Goal: Information Seeking & Learning: Find specific fact

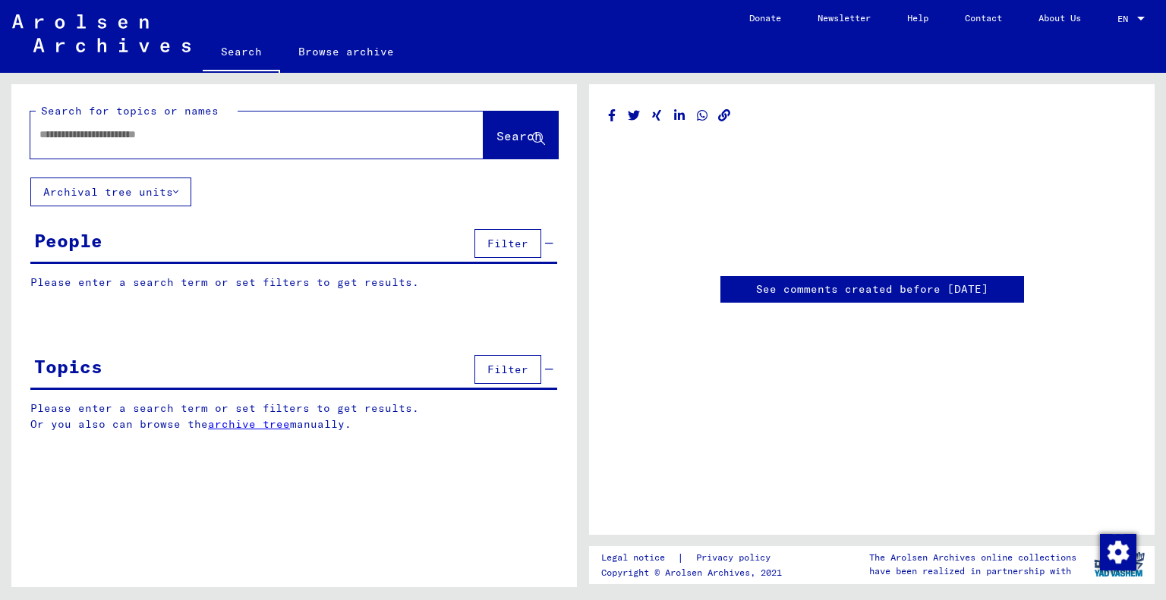
type input "*******"
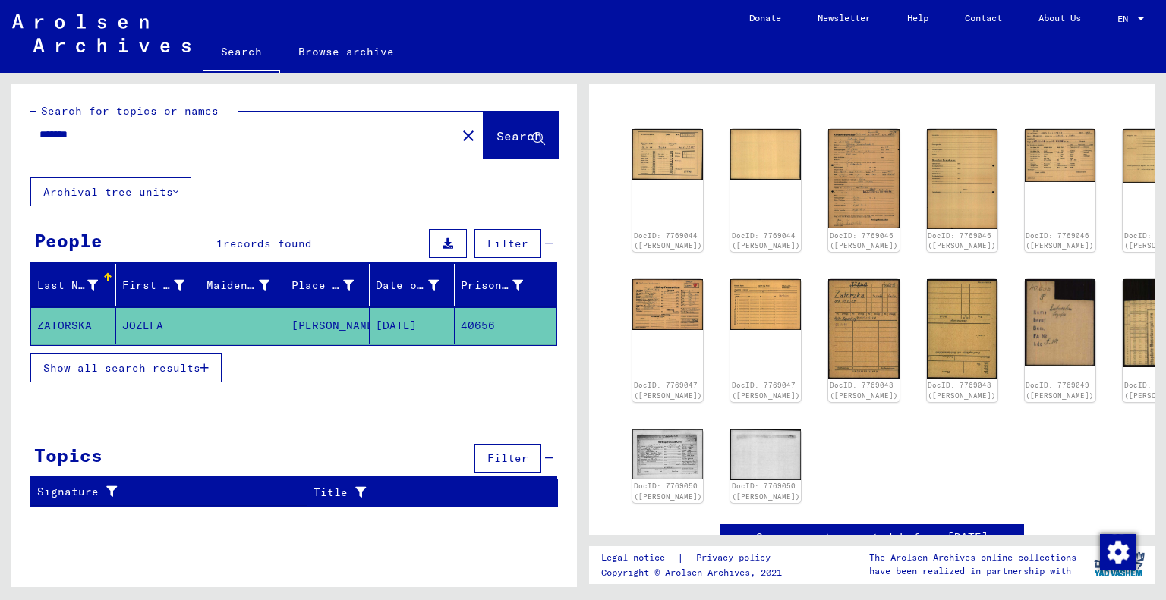
scroll to position [137, 0]
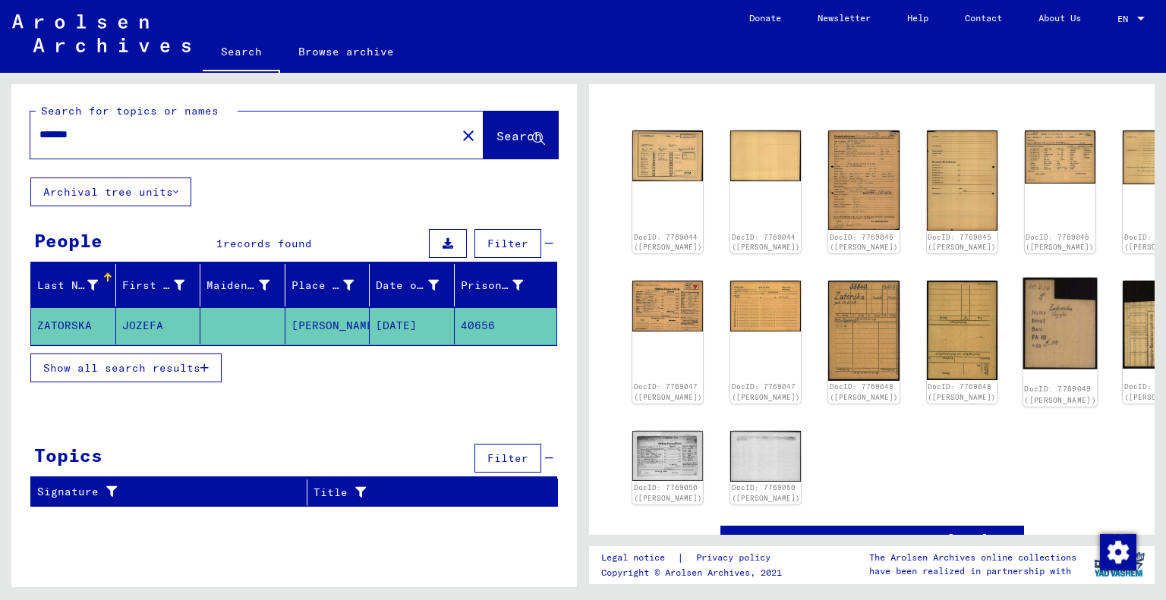
click at [1023, 324] on img at bounding box center [1060, 323] width 74 height 91
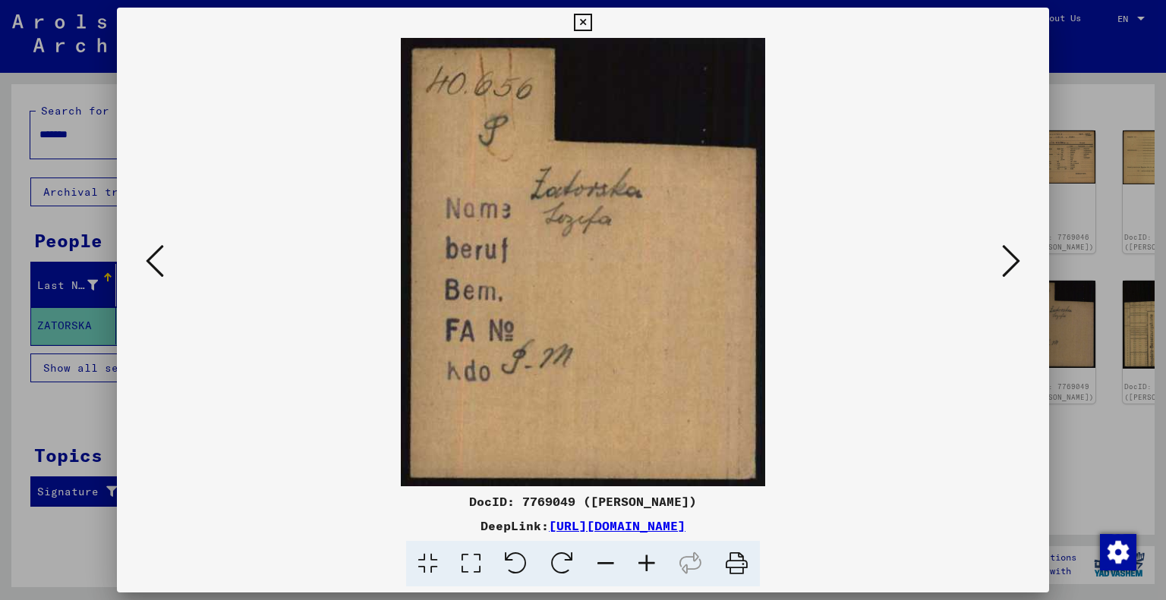
click at [581, 20] on icon at bounding box center [582, 23] width 17 height 18
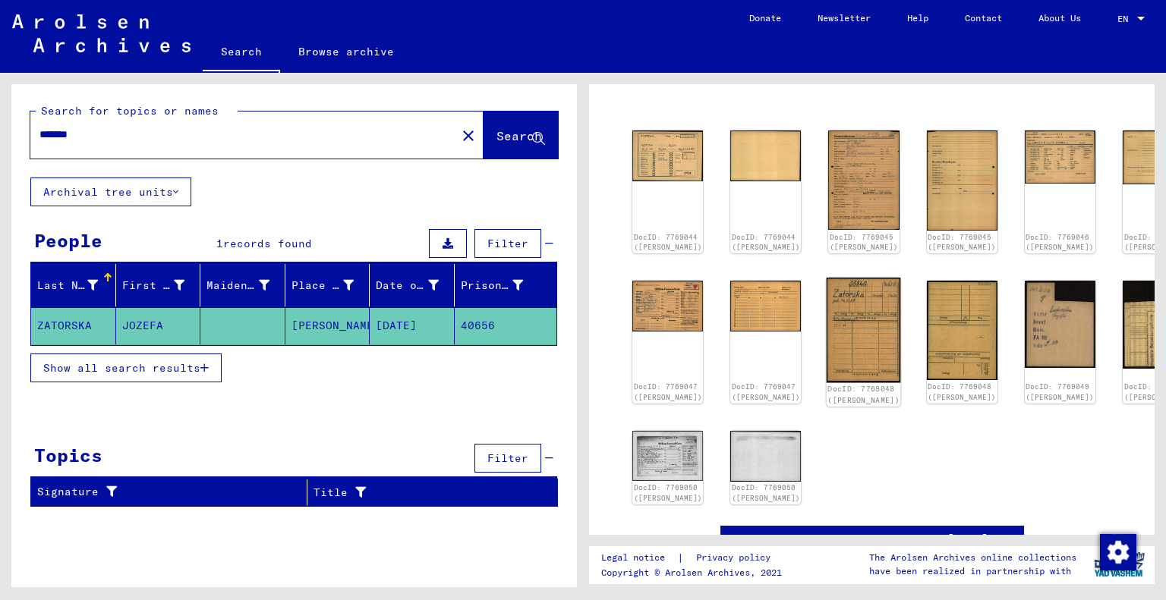
click at [827, 321] on img at bounding box center [864, 330] width 74 height 105
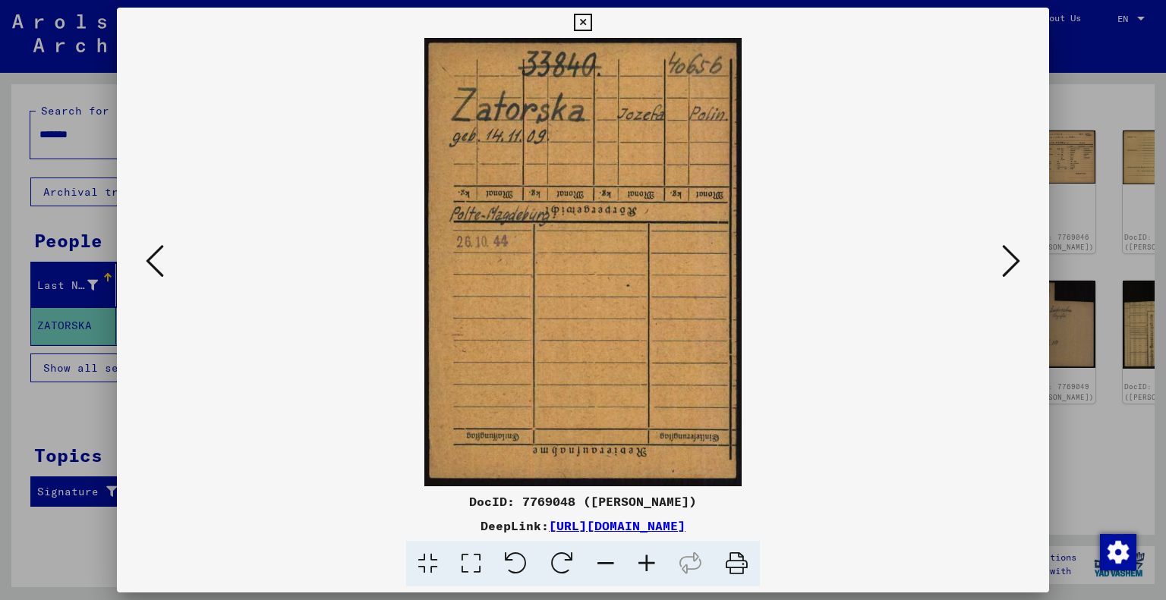
click at [580, 20] on icon at bounding box center [582, 23] width 17 height 18
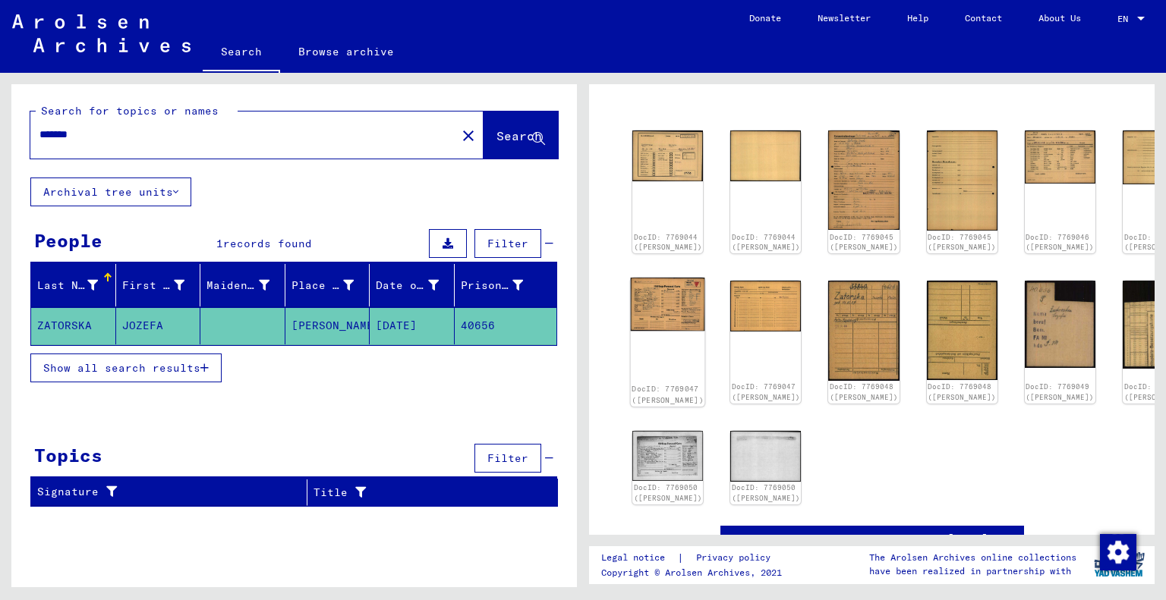
click at [667, 317] on img at bounding box center [668, 304] width 74 height 53
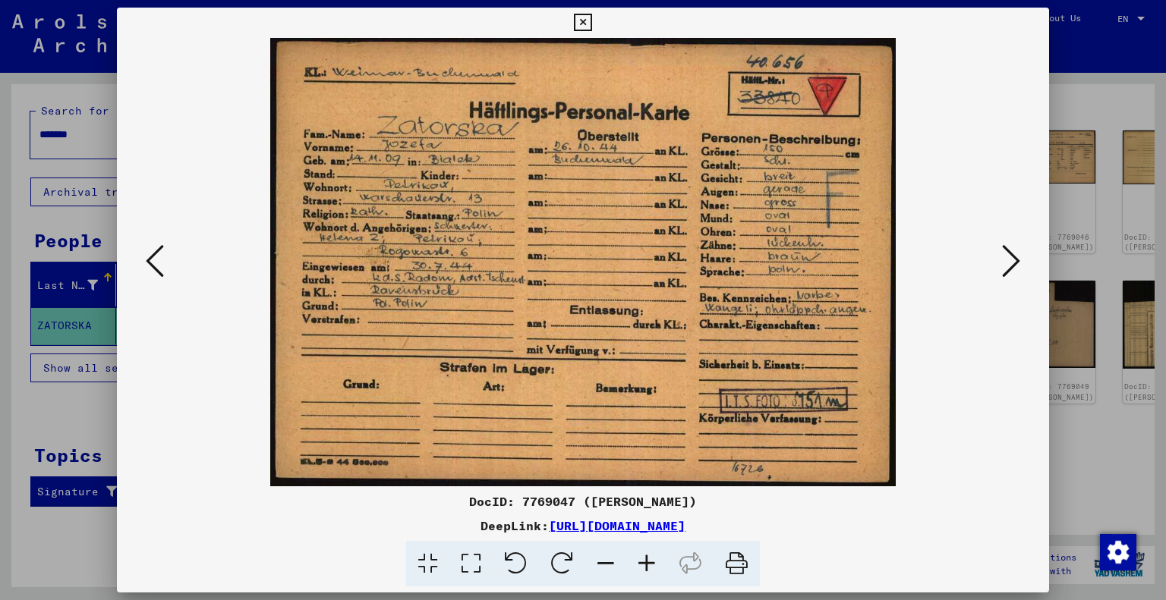
click at [568, 254] on img at bounding box center [584, 262] width 830 height 449
click at [580, 17] on icon at bounding box center [582, 23] width 17 height 18
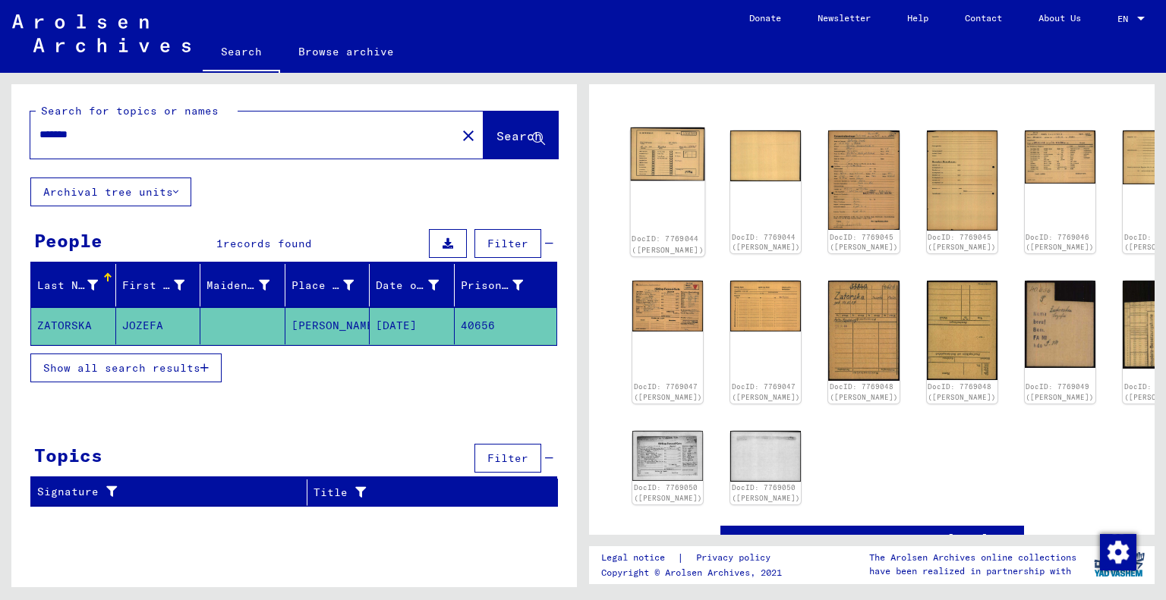
click at [643, 152] on img at bounding box center [668, 154] width 74 height 53
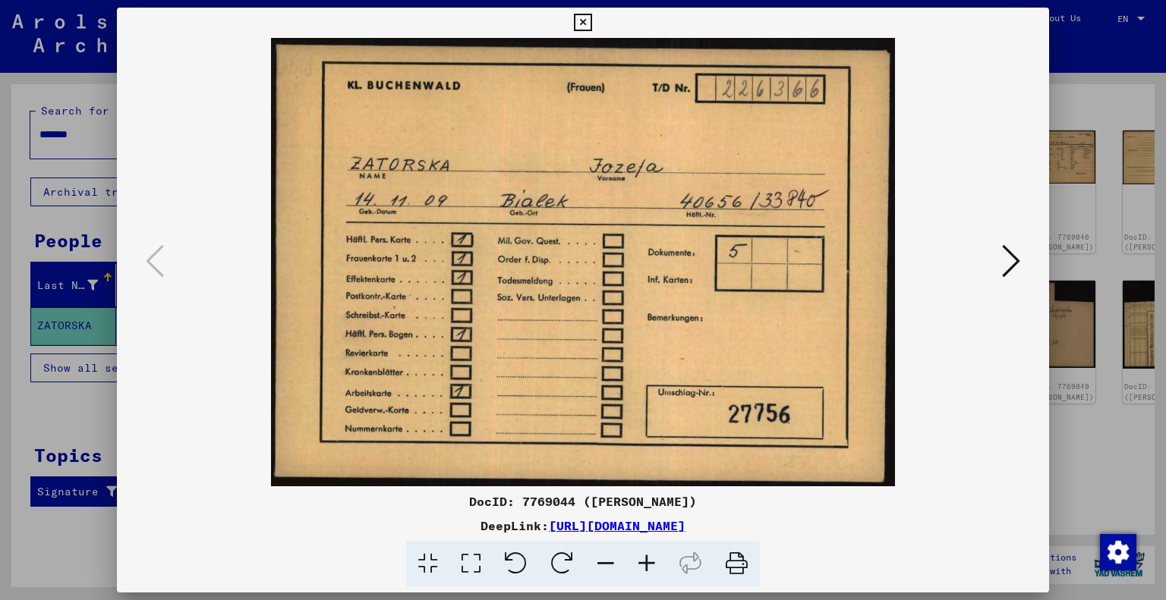
click at [578, 27] on icon at bounding box center [582, 23] width 17 height 18
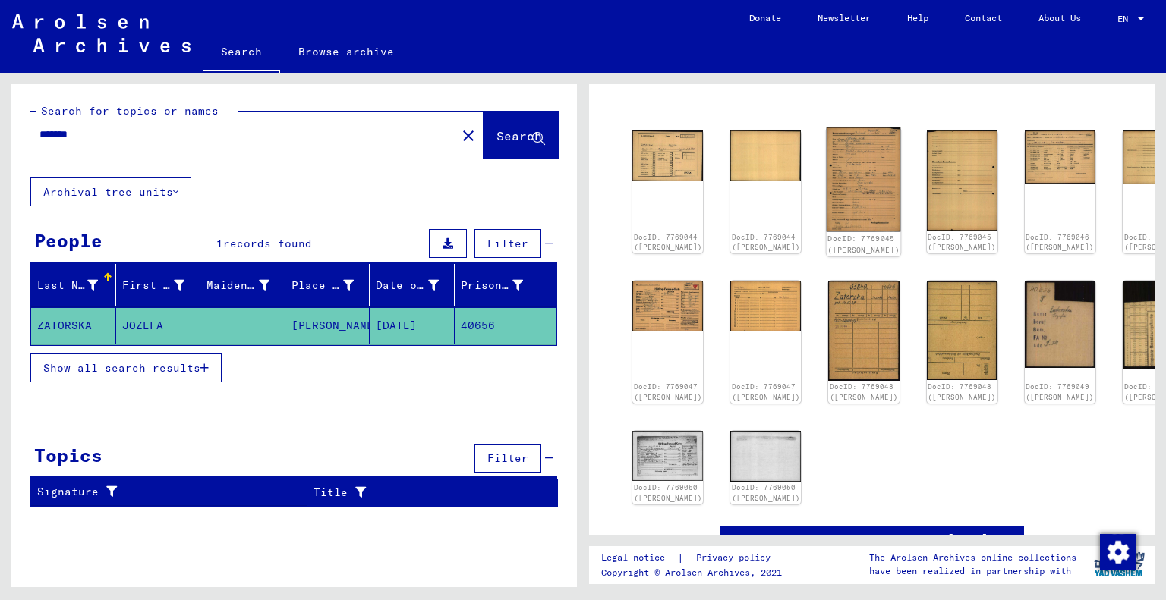
click at [827, 161] on img at bounding box center [864, 180] width 74 height 104
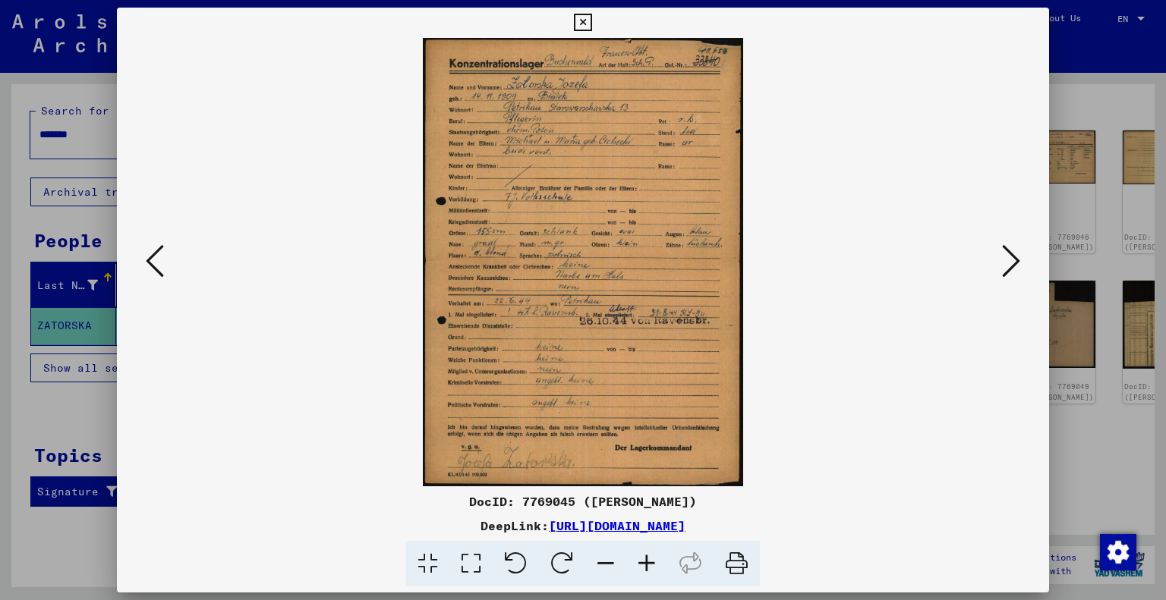
click at [647, 561] on icon at bounding box center [646, 564] width 41 height 46
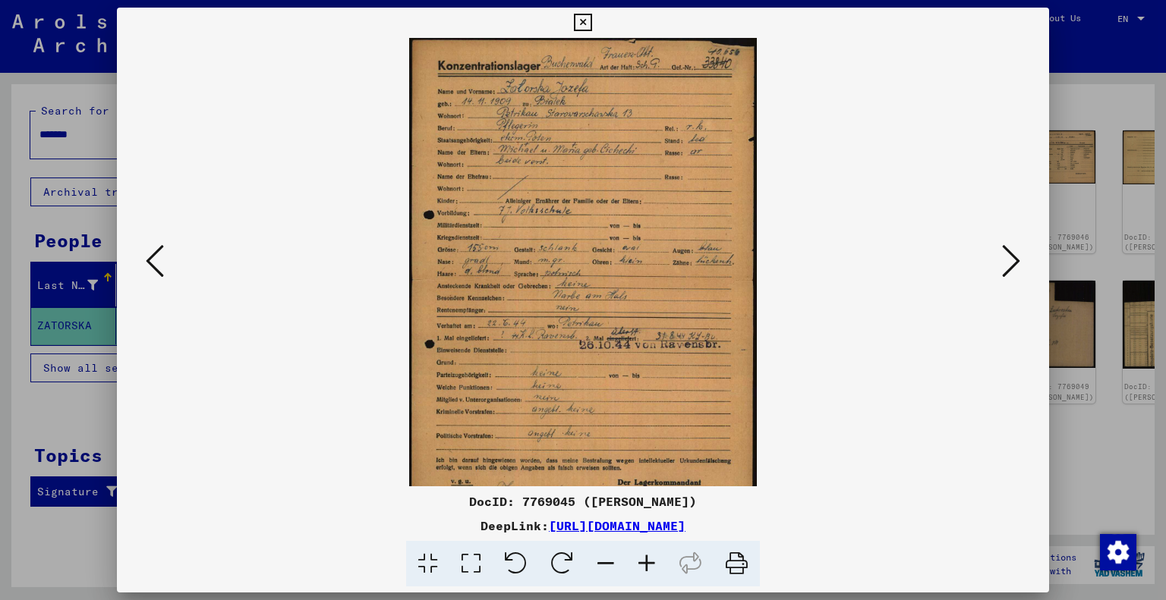
click at [647, 561] on icon at bounding box center [646, 564] width 41 height 46
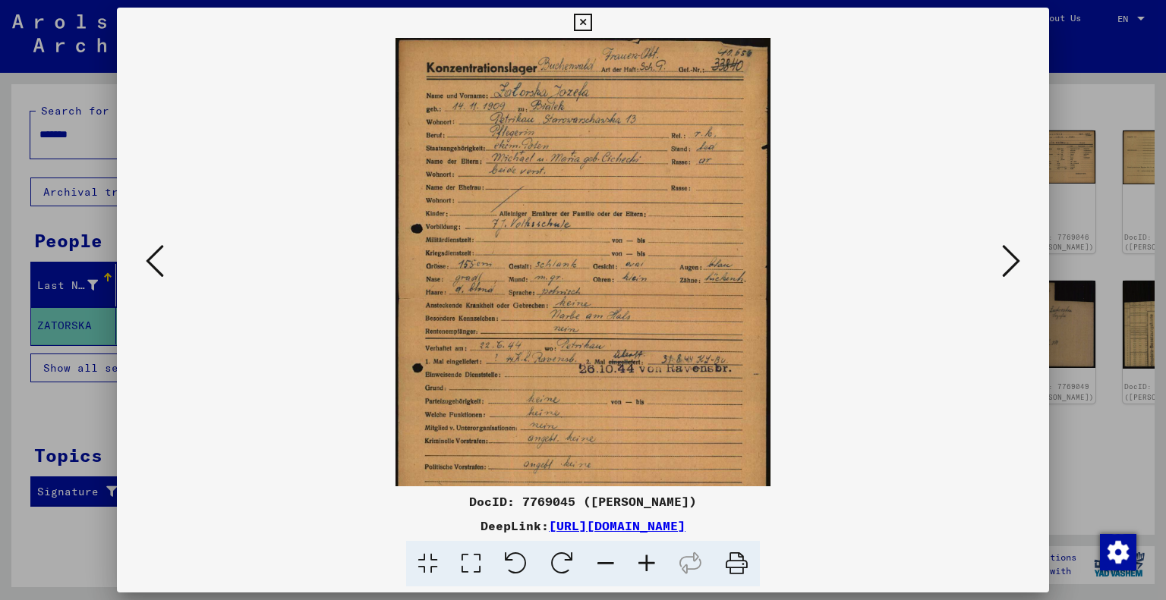
click at [647, 561] on icon at bounding box center [646, 564] width 41 height 46
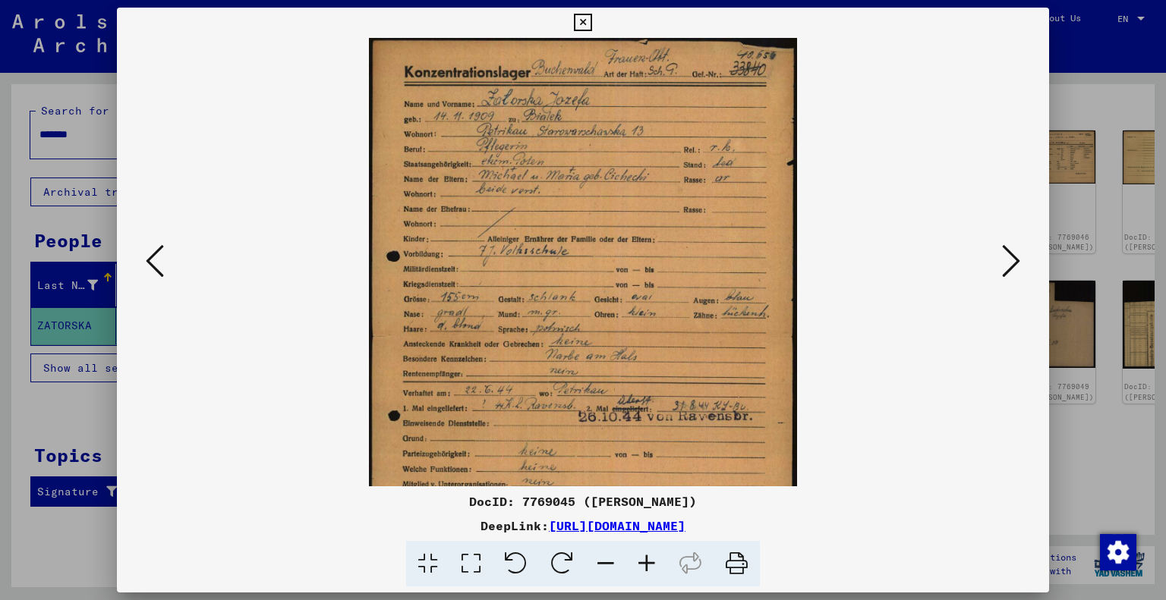
click at [647, 561] on icon at bounding box center [646, 564] width 41 height 46
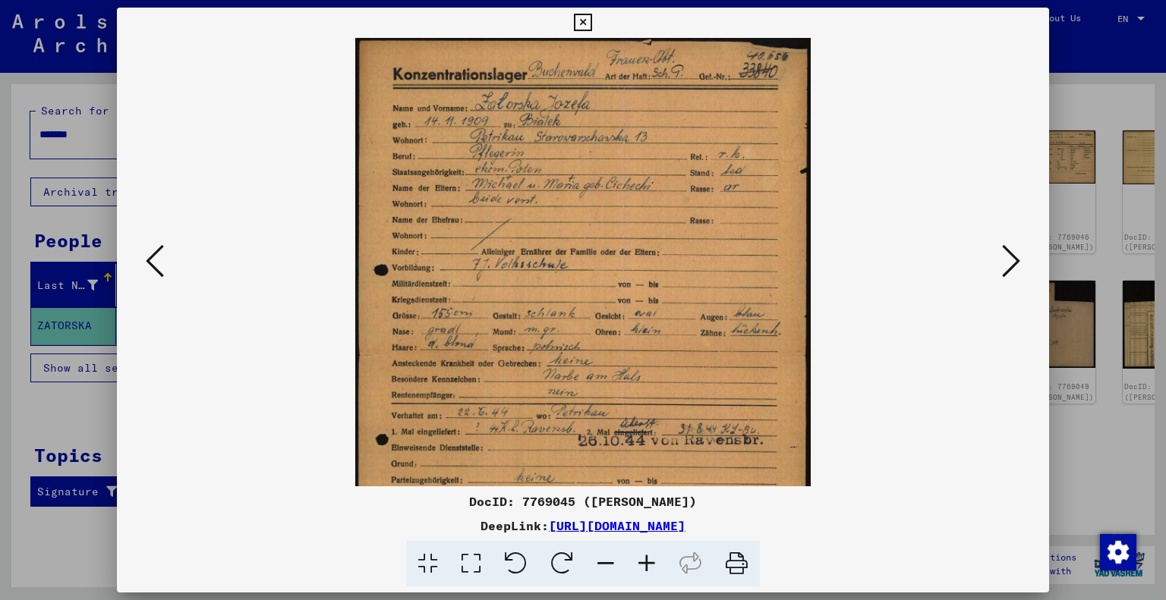
click at [647, 561] on icon at bounding box center [646, 564] width 41 height 46
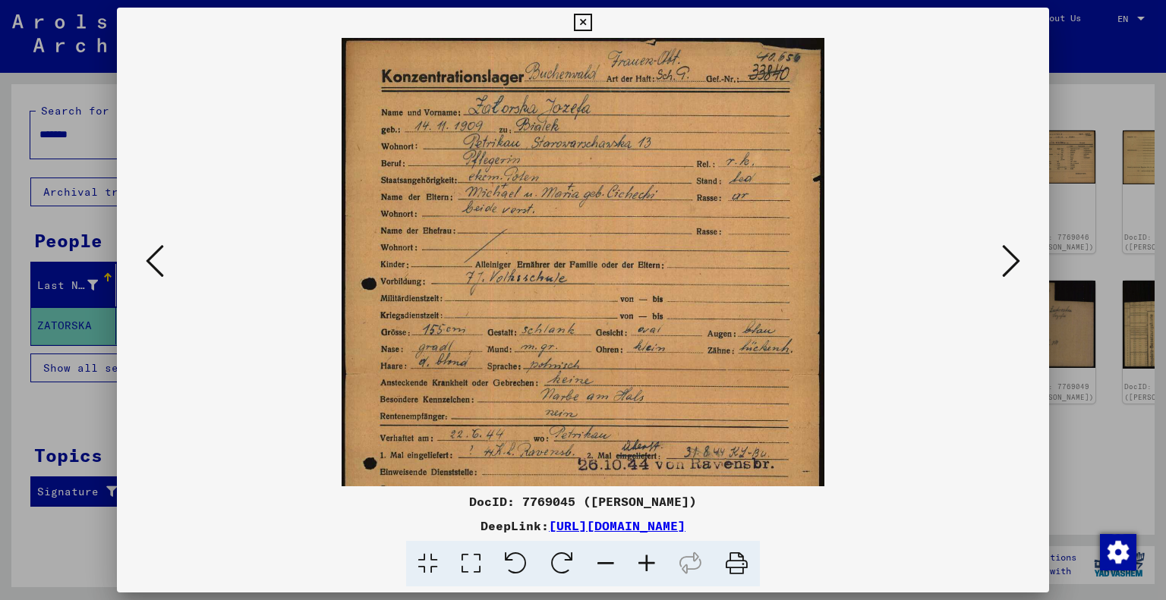
click at [647, 561] on icon at bounding box center [646, 564] width 41 height 46
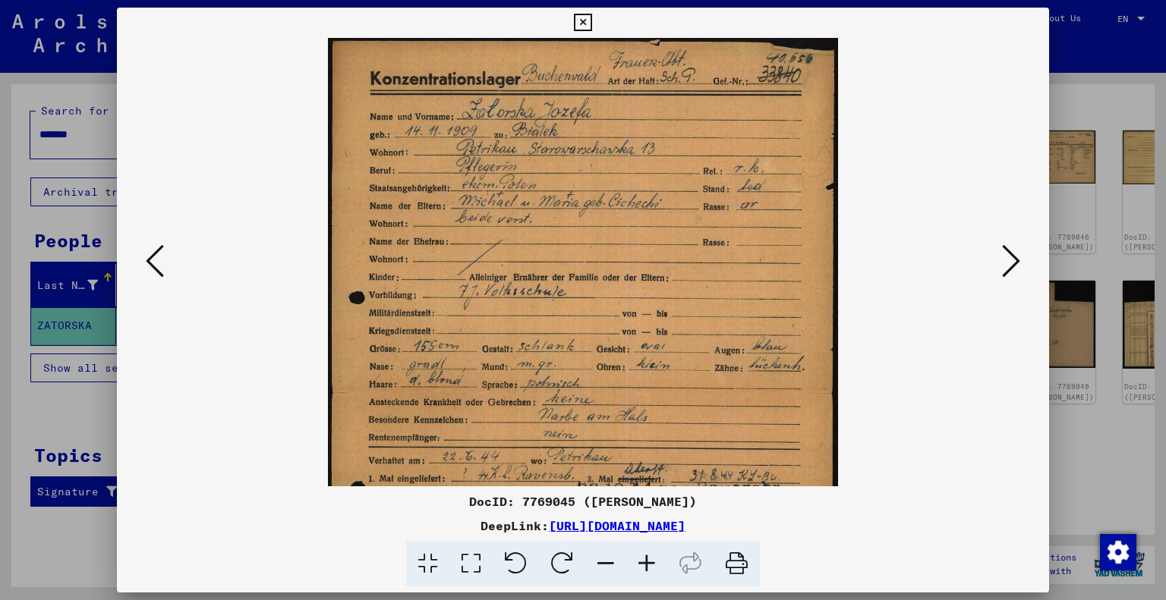
click at [647, 561] on icon at bounding box center [646, 564] width 41 height 46
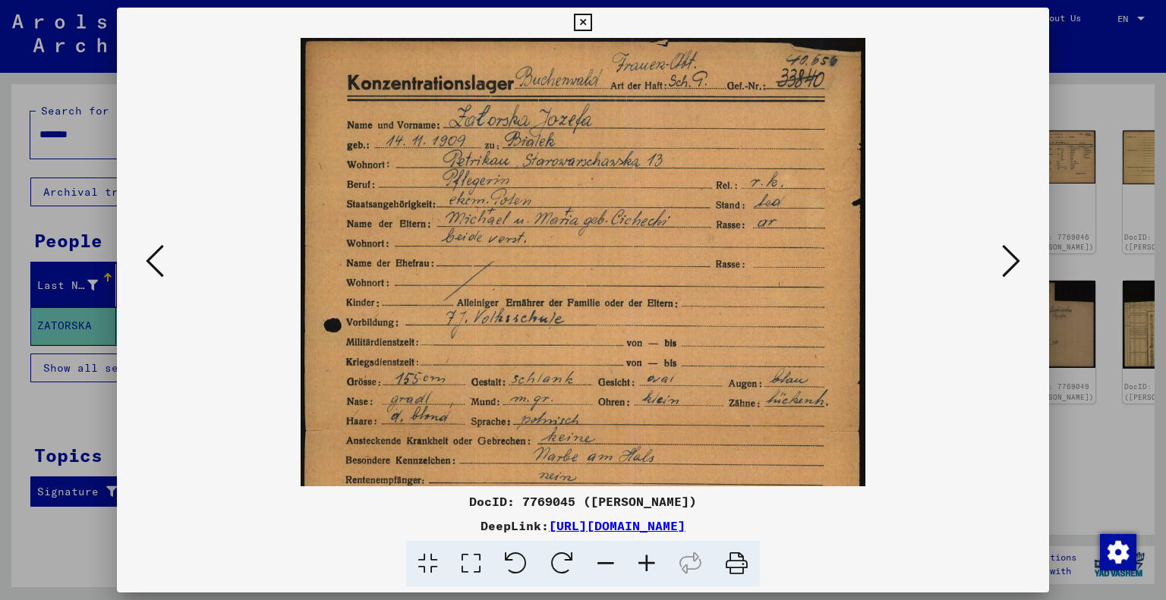
click at [647, 561] on icon at bounding box center [646, 564] width 41 height 46
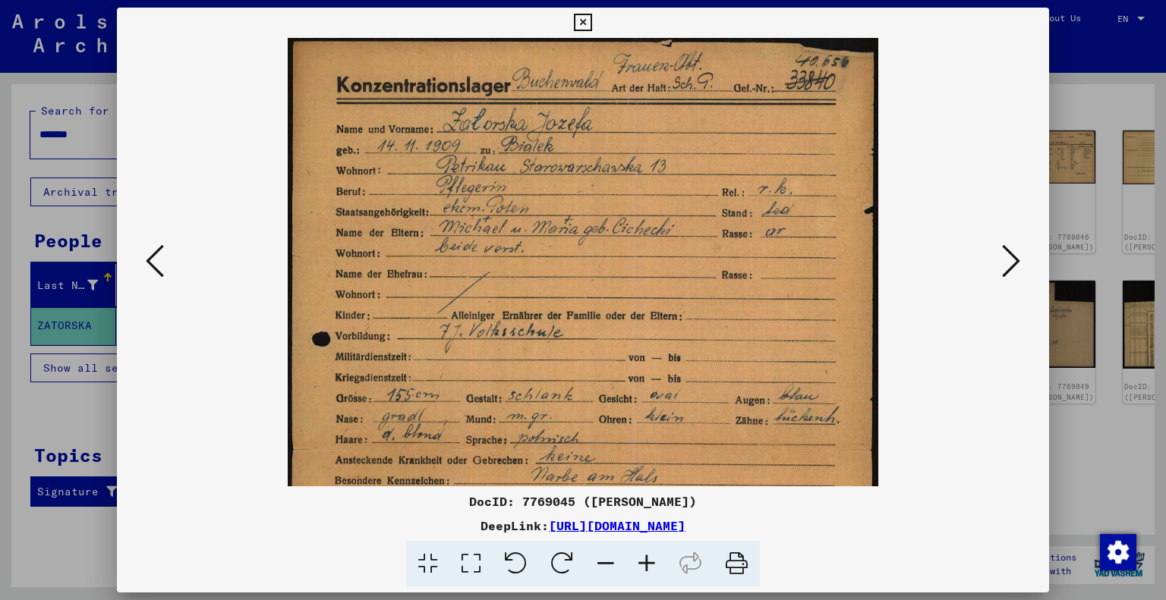
click at [647, 561] on icon at bounding box center [646, 564] width 41 height 46
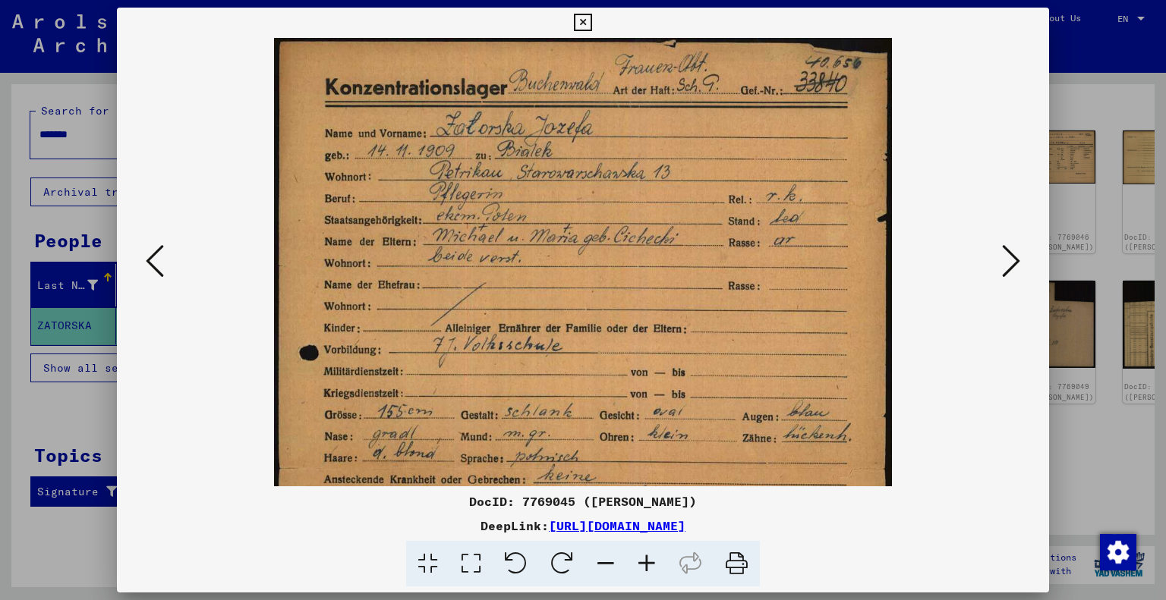
click at [647, 561] on icon at bounding box center [646, 564] width 41 height 46
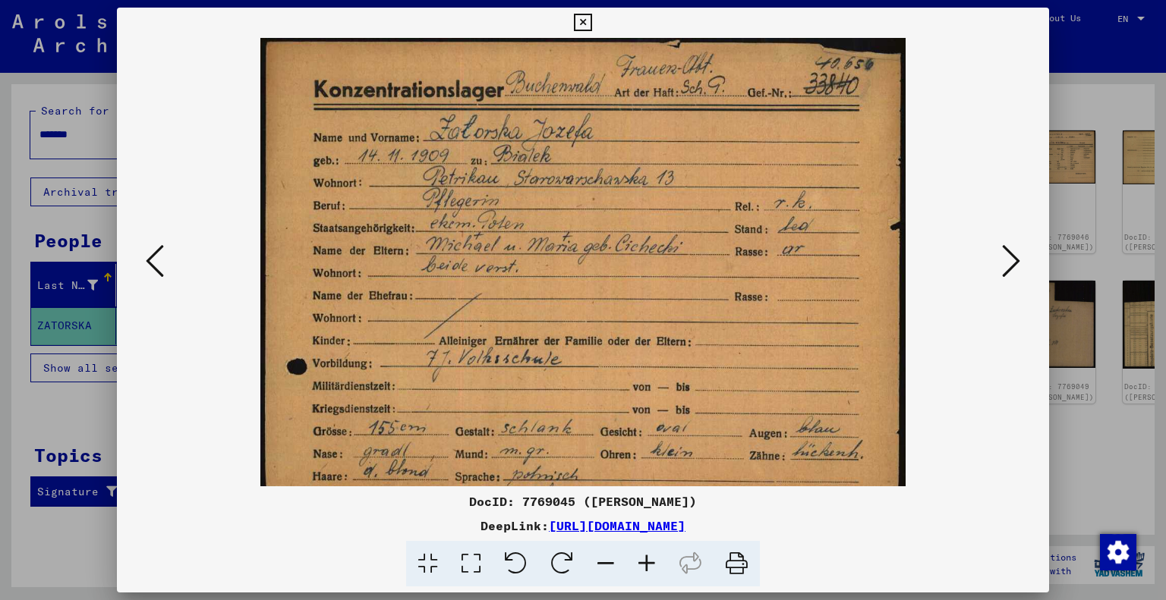
click at [638, 563] on icon at bounding box center [646, 564] width 41 height 46
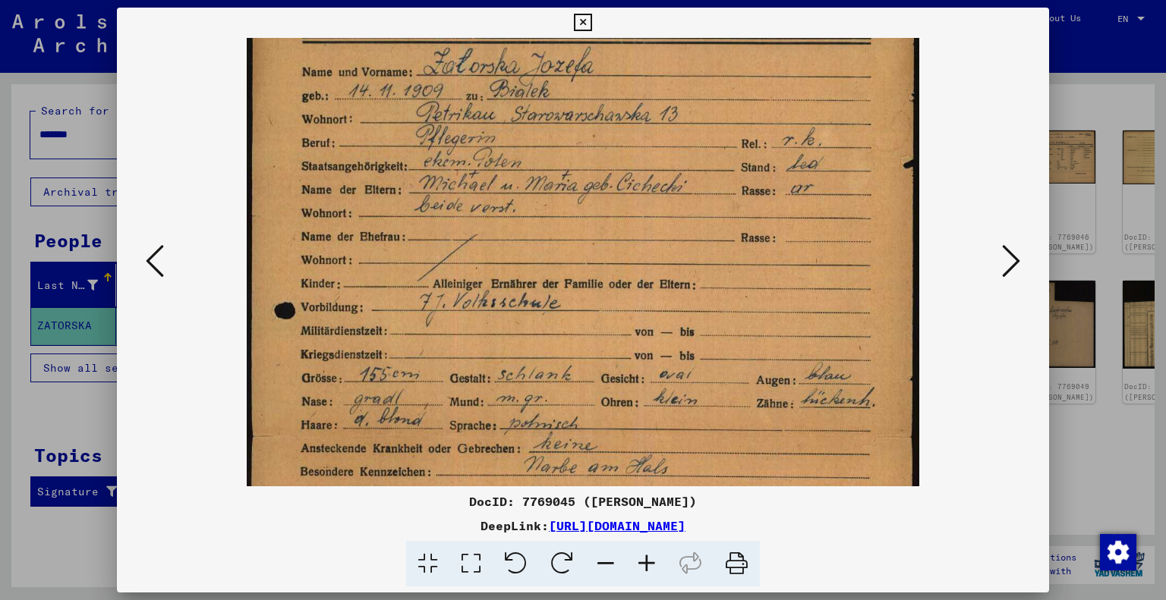
scroll to position [73, 0]
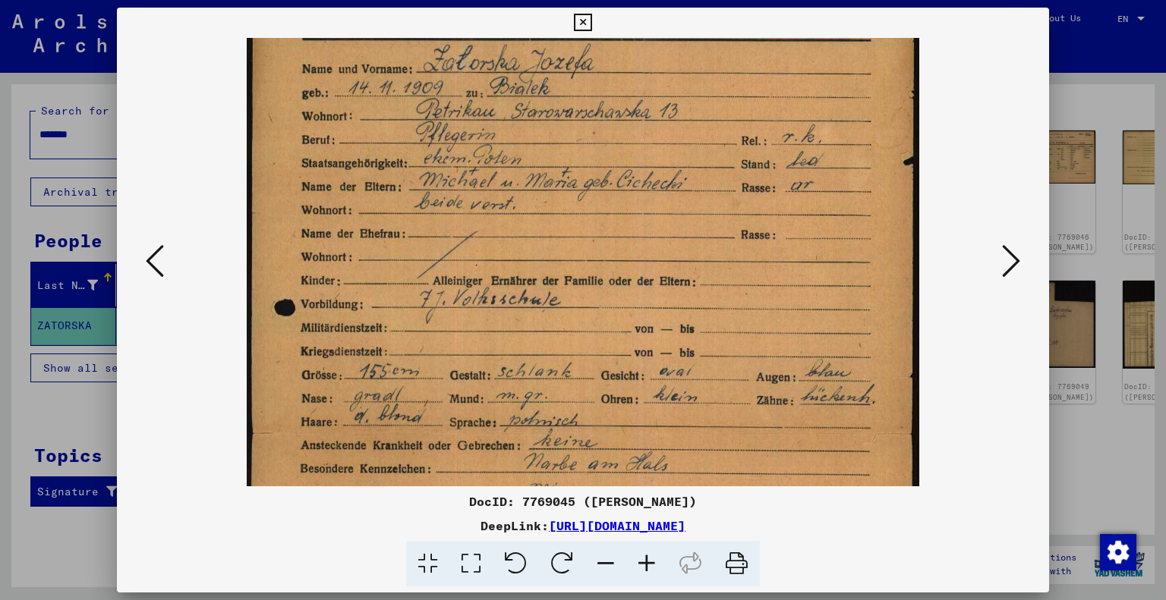
drag, startPoint x: 638, startPoint y: 335, endPoint x: 629, endPoint y: 263, distance: 72.8
click at [629, 263] on img at bounding box center [583, 436] width 673 height 942
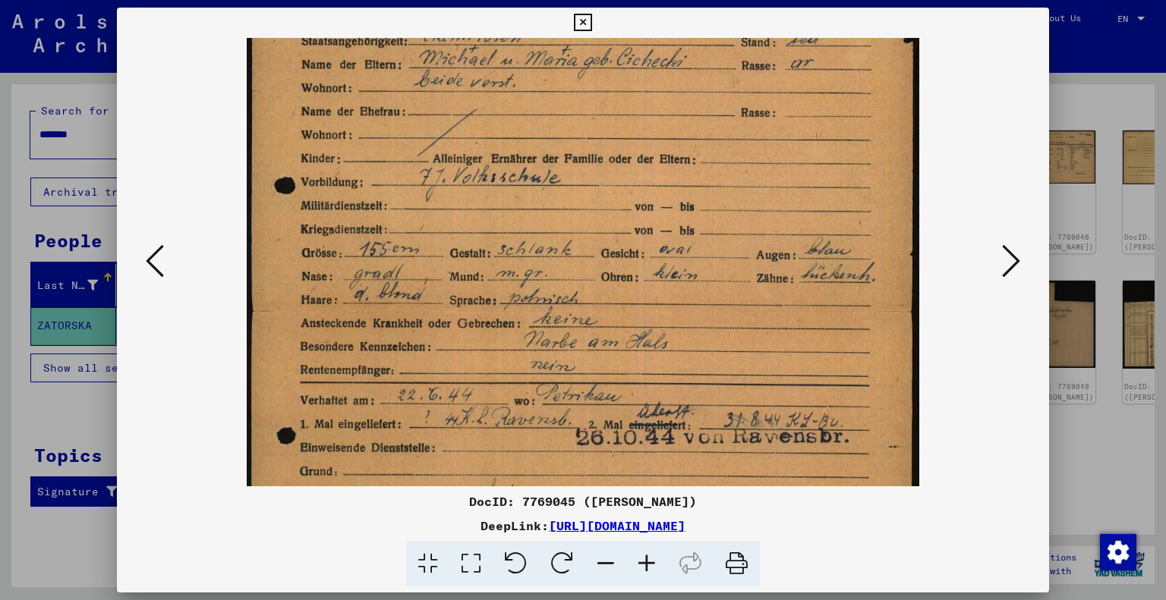
scroll to position [216, 0]
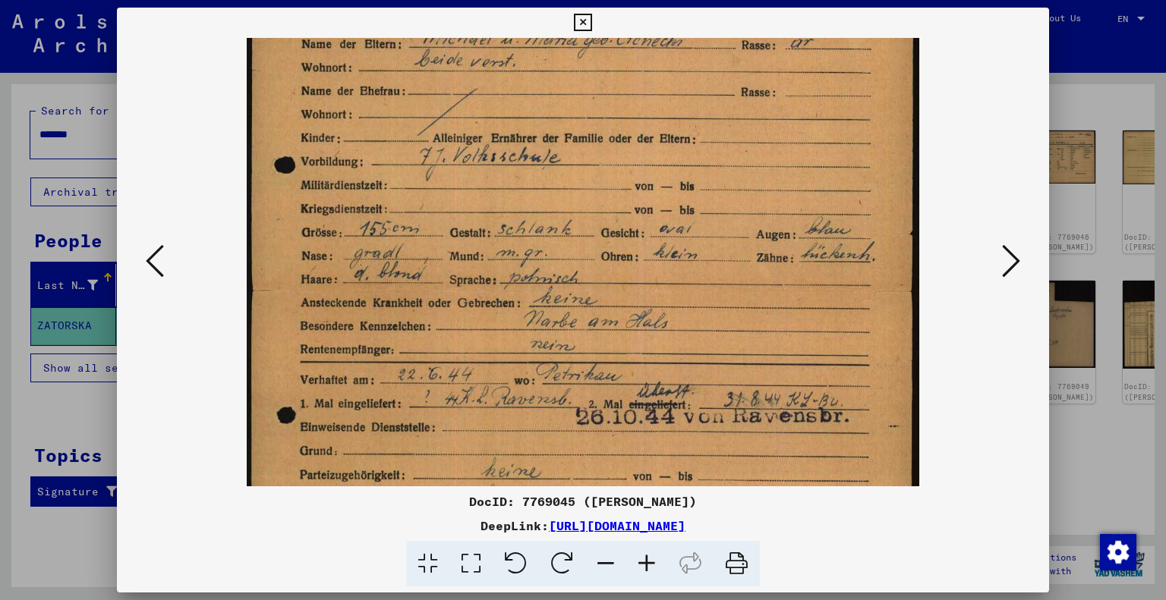
drag, startPoint x: 639, startPoint y: 324, endPoint x: 630, endPoint y: 182, distance: 142.2
click at [630, 182] on img at bounding box center [583, 293] width 673 height 942
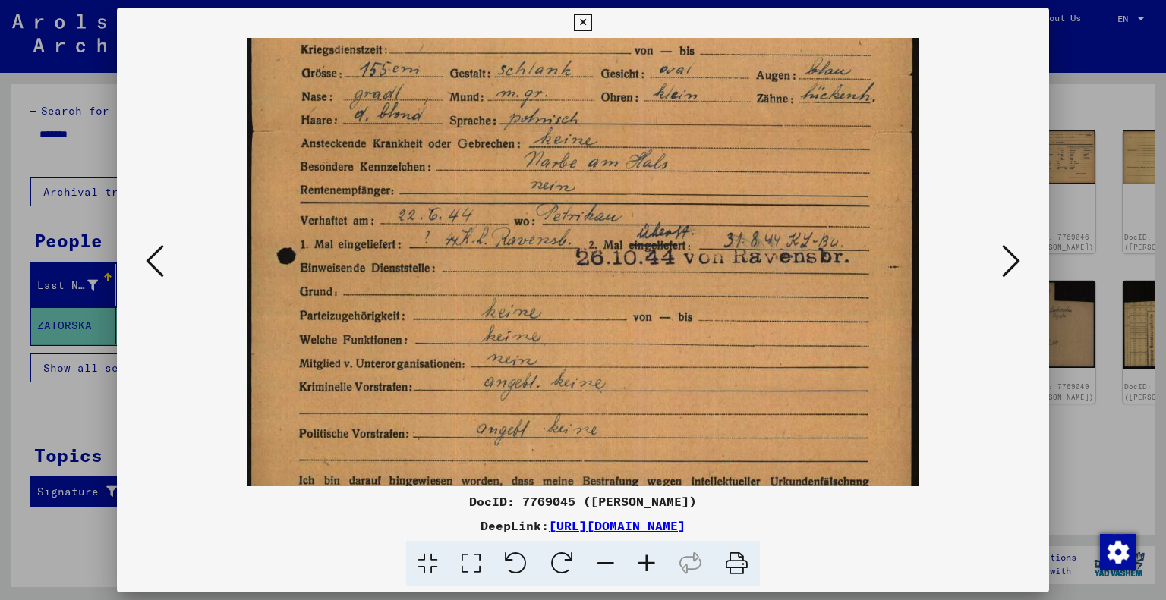
scroll to position [404, 0]
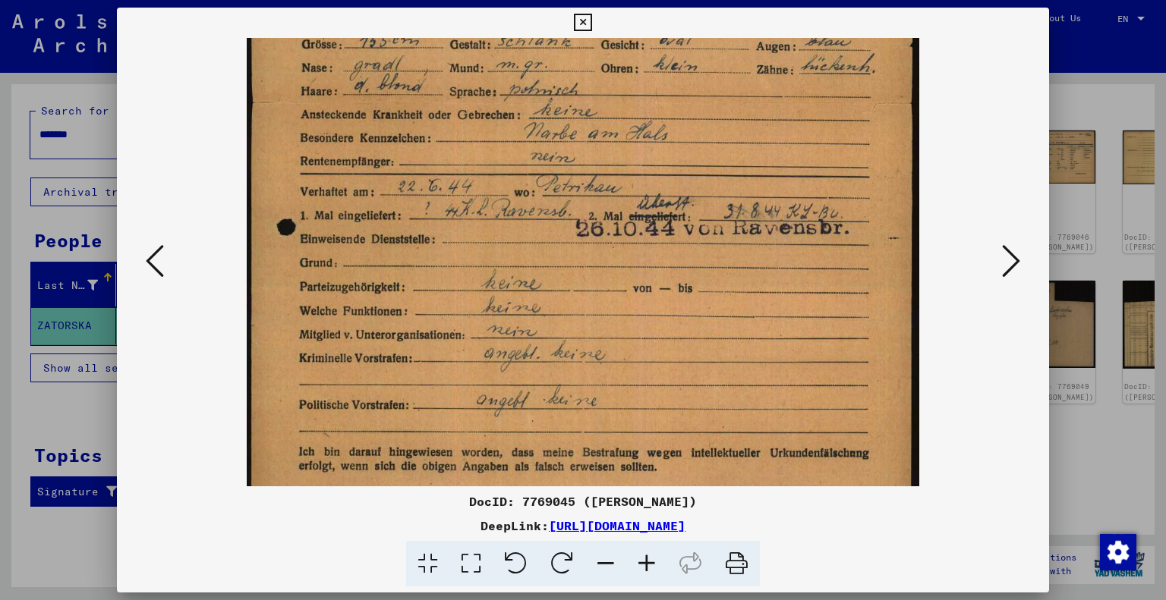
drag, startPoint x: 693, startPoint y: 341, endPoint x: 697, endPoint y: 155, distance: 186.0
click at [697, 155] on img at bounding box center [583, 105] width 673 height 942
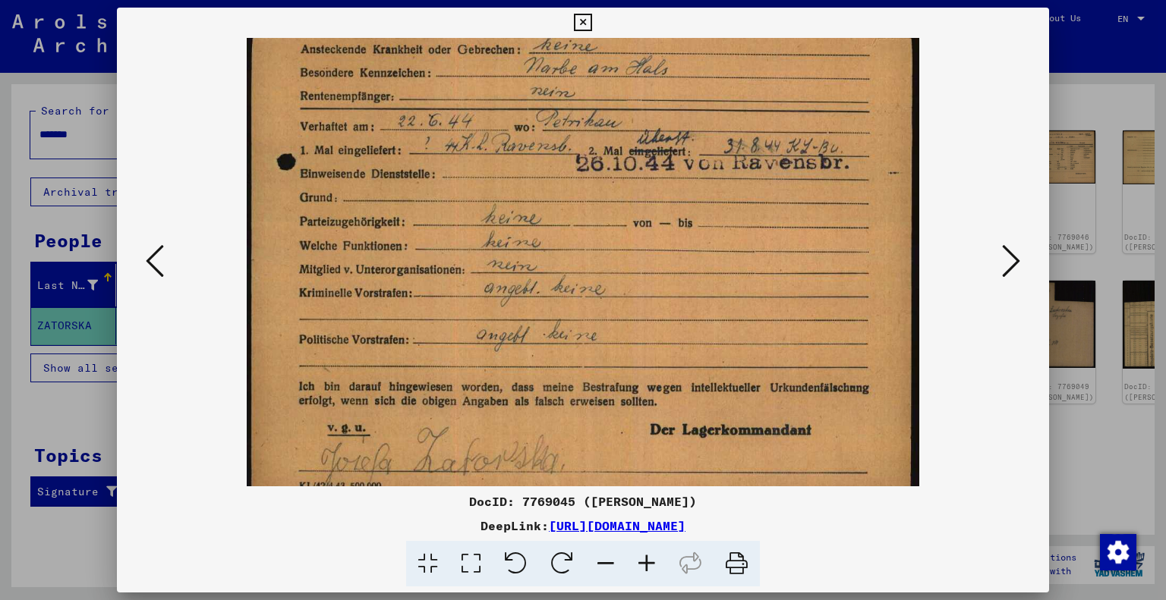
scroll to position [493, 0]
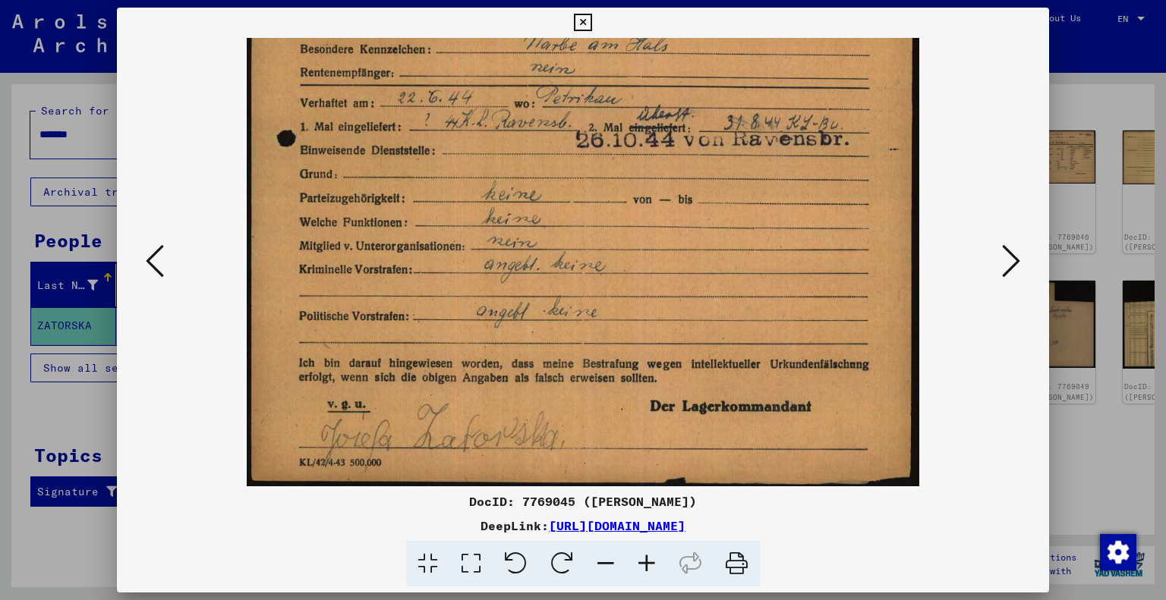
drag, startPoint x: 704, startPoint y: 383, endPoint x: 700, endPoint y: 191, distance: 192.1
click at [700, 191] on img at bounding box center [583, 16] width 673 height 942
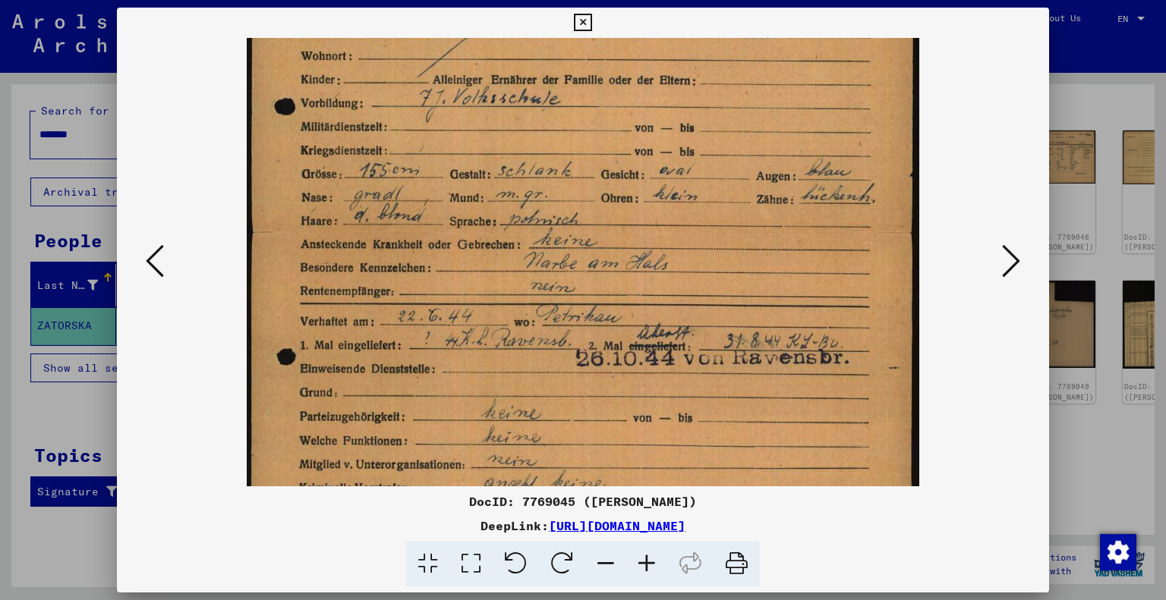
scroll to position [255, 0]
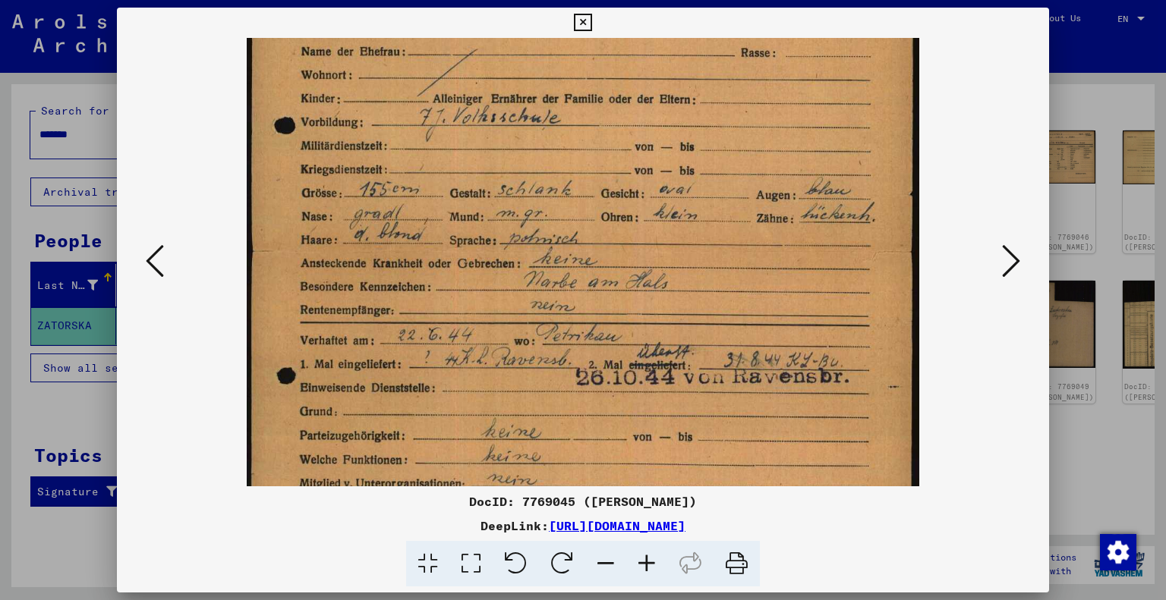
drag, startPoint x: 716, startPoint y: 213, endPoint x: 729, endPoint y: 454, distance: 241.0
click at [729, 454] on img at bounding box center [583, 254] width 673 height 942
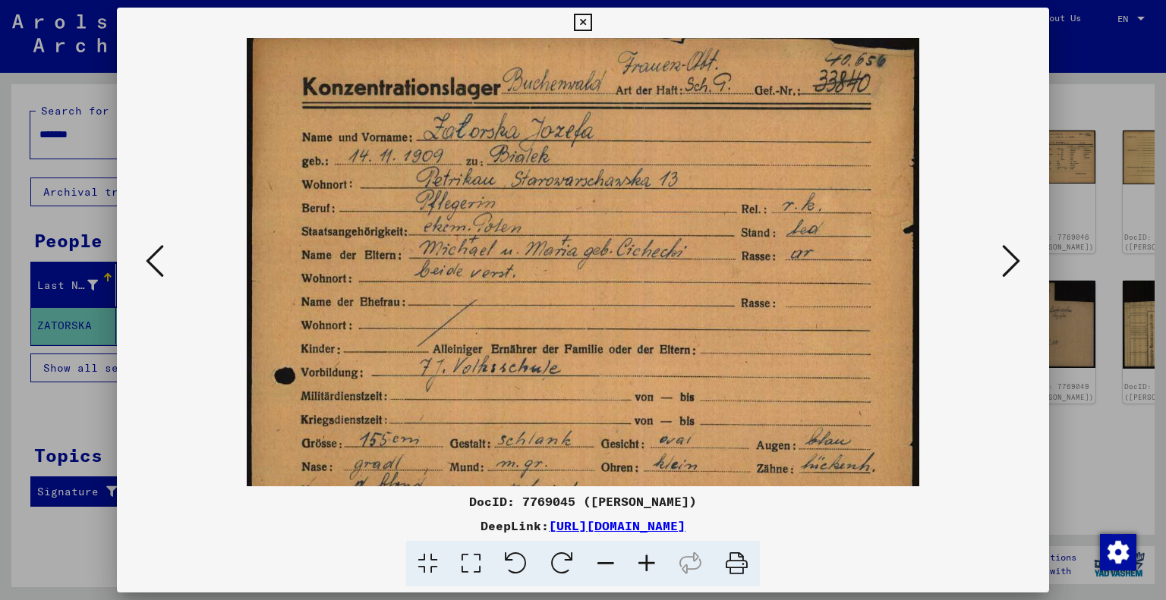
scroll to position [2, 0]
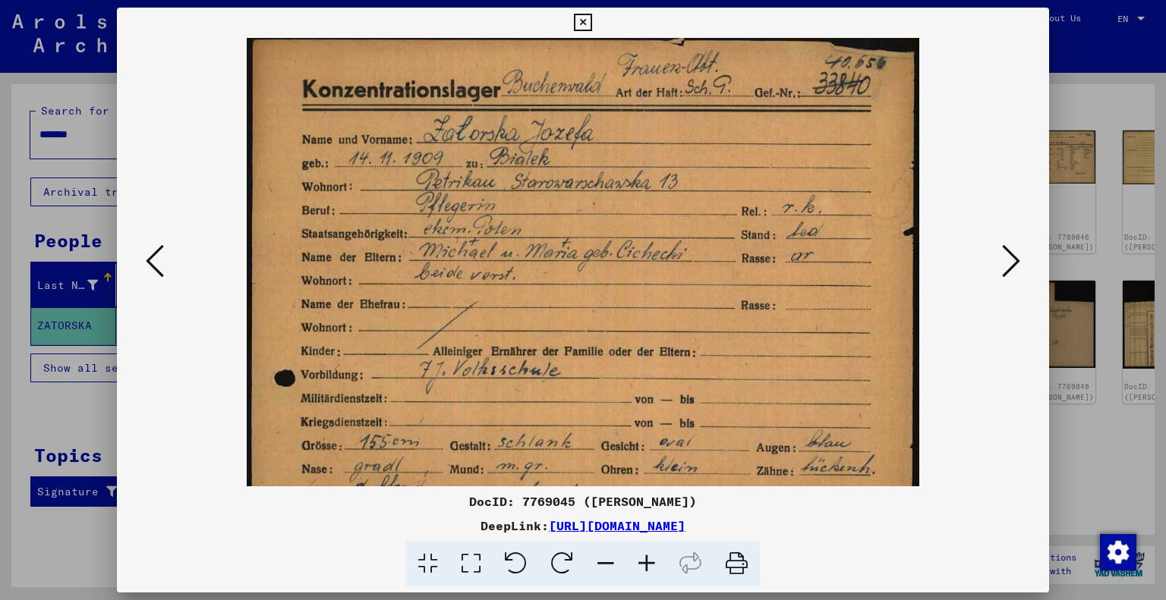
drag, startPoint x: 714, startPoint y: 181, endPoint x: 725, endPoint y: 440, distance: 258.3
click at [725, 440] on img at bounding box center [583, 507] width 673 height 942
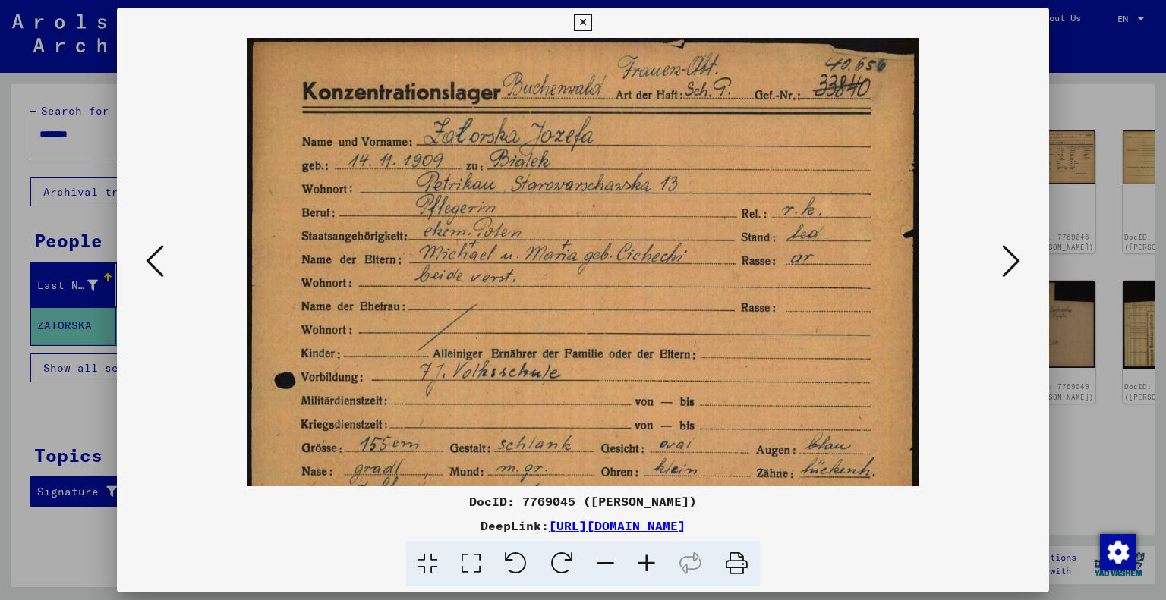
drag, startPoint x: 643, startPoint y: 212, endPoint x: 649, endPoint y: 324, distance: 112.5
click at [649, 324] on img at bounding box center [583, 509] width 673 height 942
click at [584, 20] on icon at bounding box center [582, 23] width 17 height 18
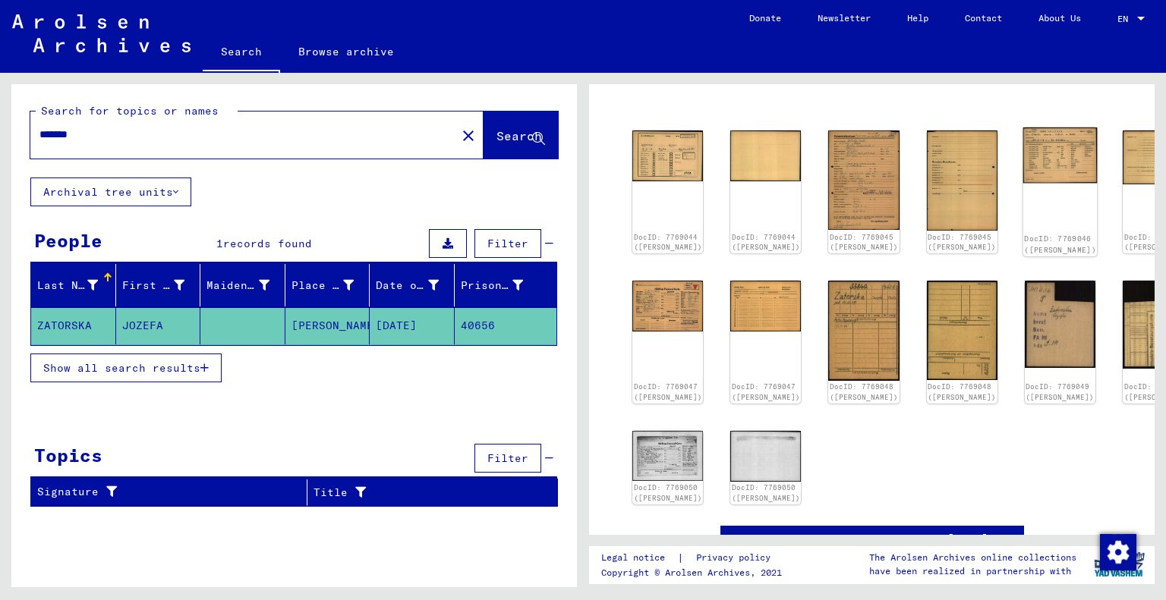
click at [1023, 155] on img at bounding box center [1060, 155] width 74 height 55
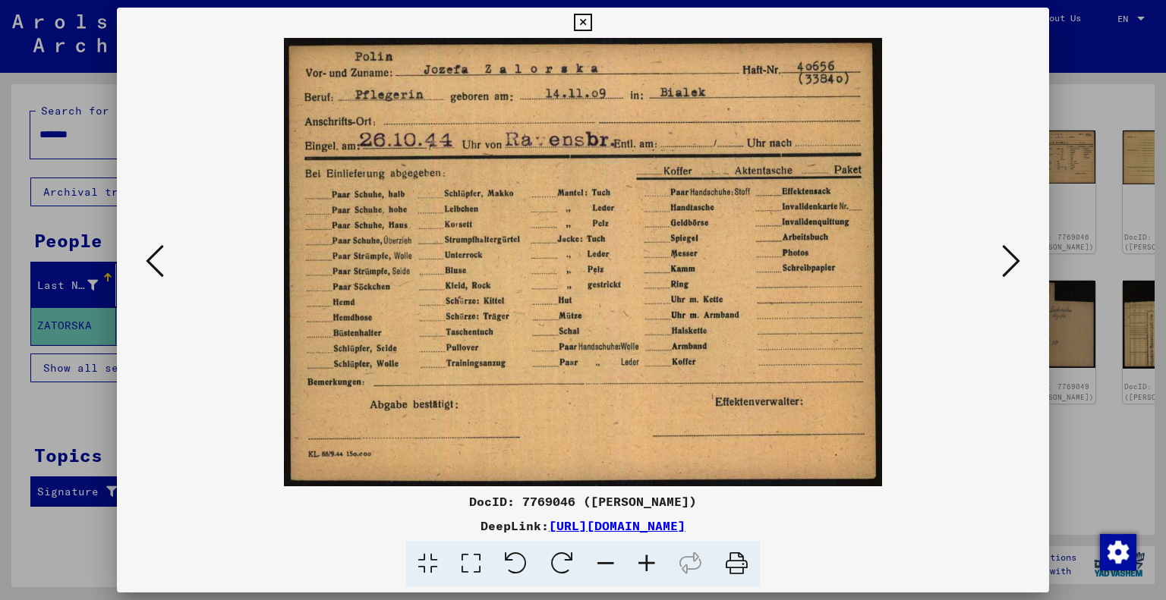
drag, startPoint x: 545, startPoint y: 217, endPoint x: 547, endPoint y: 112, distance: 105.5
click at [547, 112] on img at bounding box center [584, 262] width 830 height 449
click at [585, 17] on icon at bounding box center [582, 23] width 17 height 18
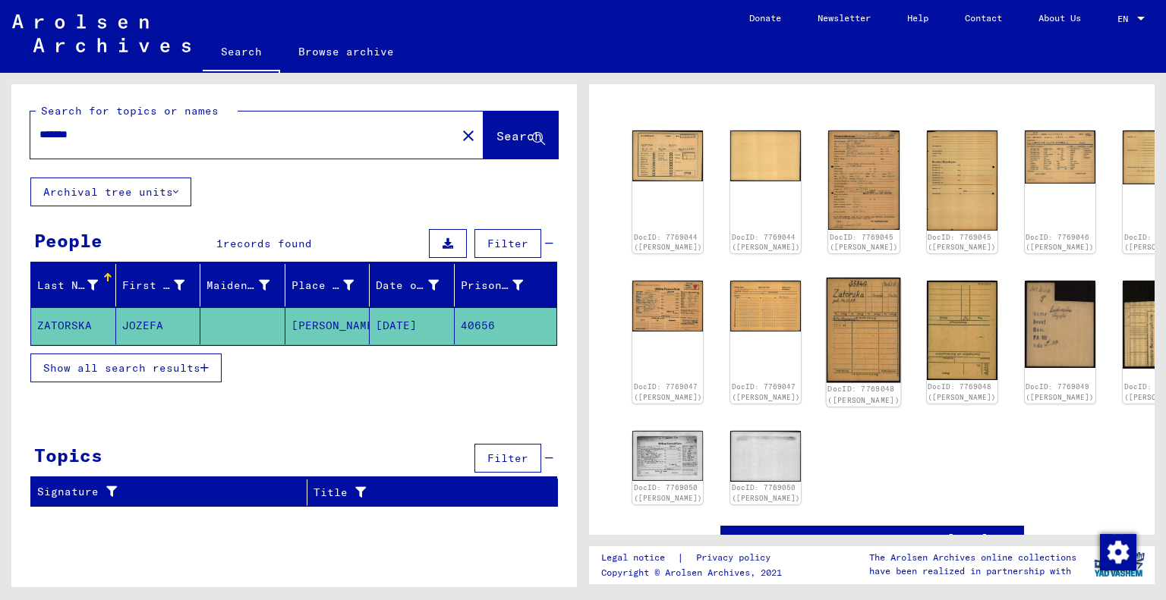
click at [827, 333] on img at bounding box center [864, 330] width 74 height 105
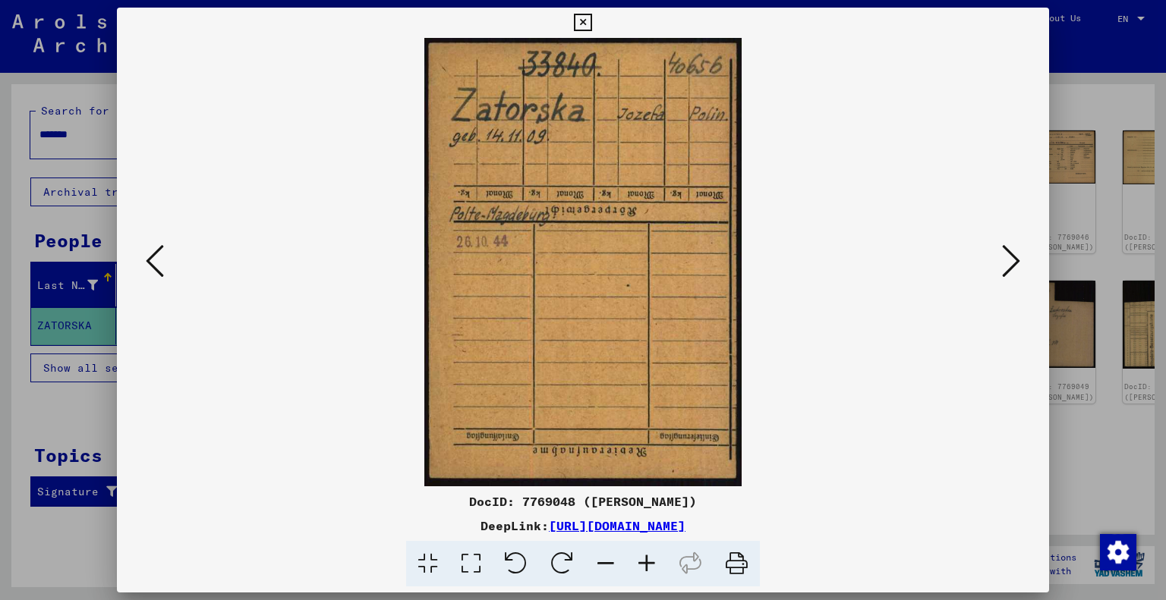
click at [583, 24] on icon at bounding box center [582, 23] width 17 height 18
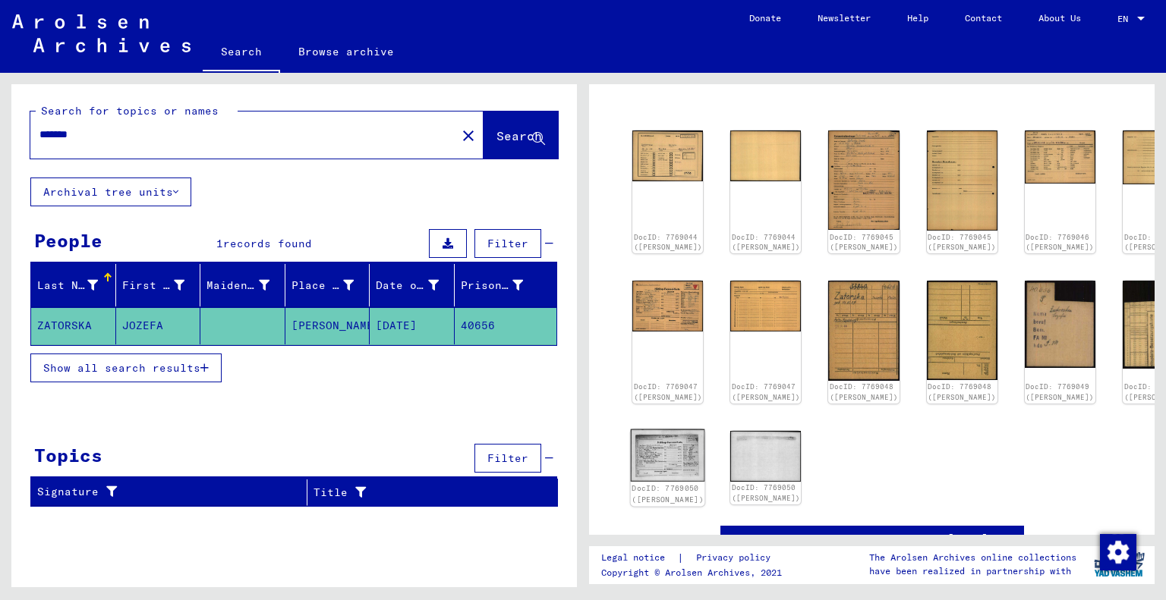
click at [651, 445] on img at bounding box center [668, 455] width 74 height 52
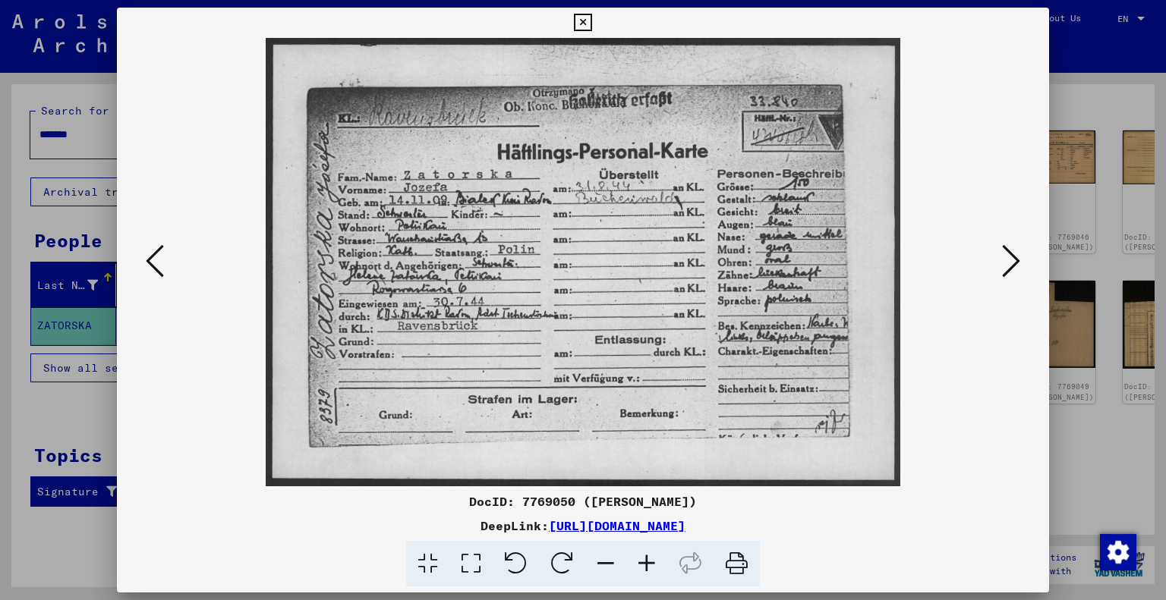
click at [580, 21] on icon at bounding box center [582, 23] width 17 height 18
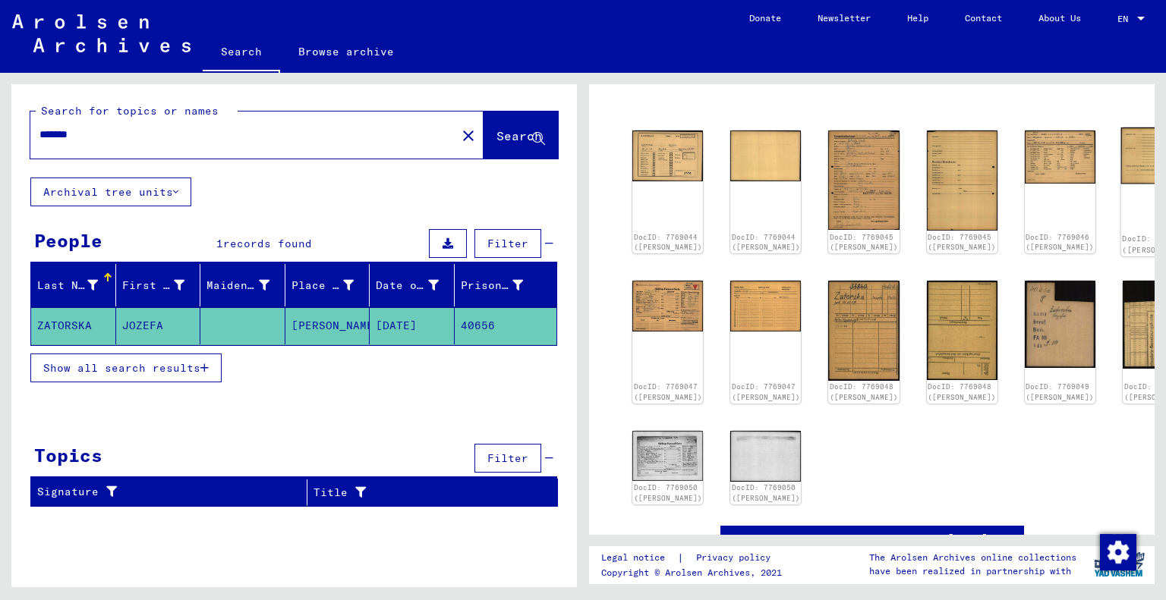
click at [1121, 175] on div "DocID: 7769046 ([PERSON_NAME])" at bounding box center [1158, 192] width 74 height 129
click at [657, 383] on div "DocID: 7769047 ([PERSON_NAME])" at bounding box center [668, 395] width 74 height 24
click at [657, 302] on img at bounding box center [668, 304] width 74 height 53
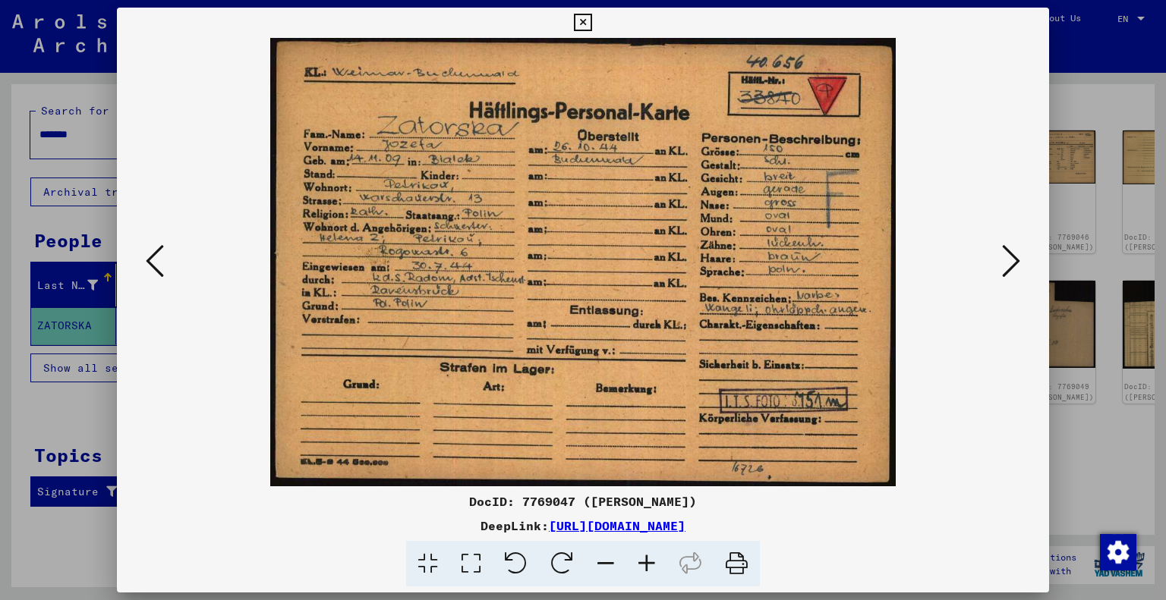
click at [586, 22] on icon at bounding box center [582, 23] width 17 height 18
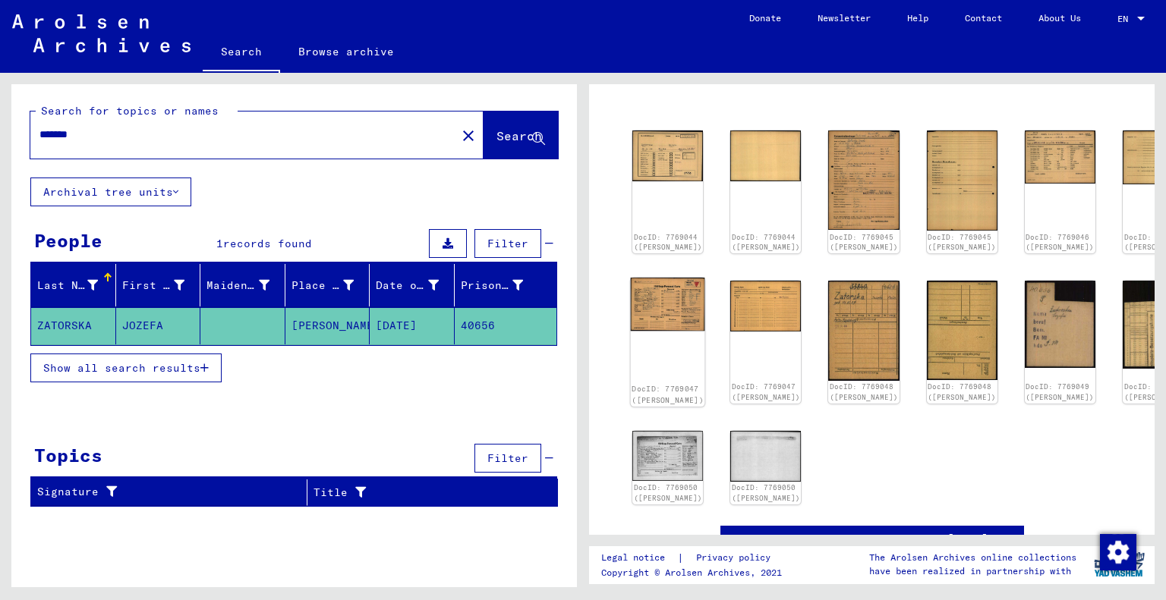
click at [663, 282] on img at bounding box center [668, 304] width 74 height 53
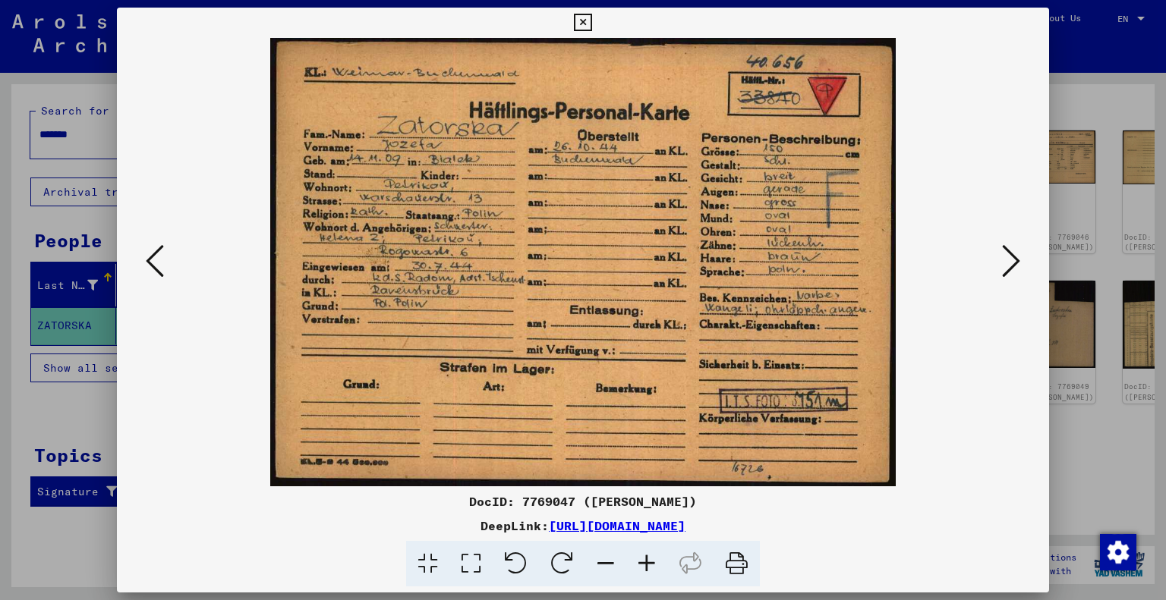
click at [578, 24] on icon at bounding box center [582, 23] width 17 height 18
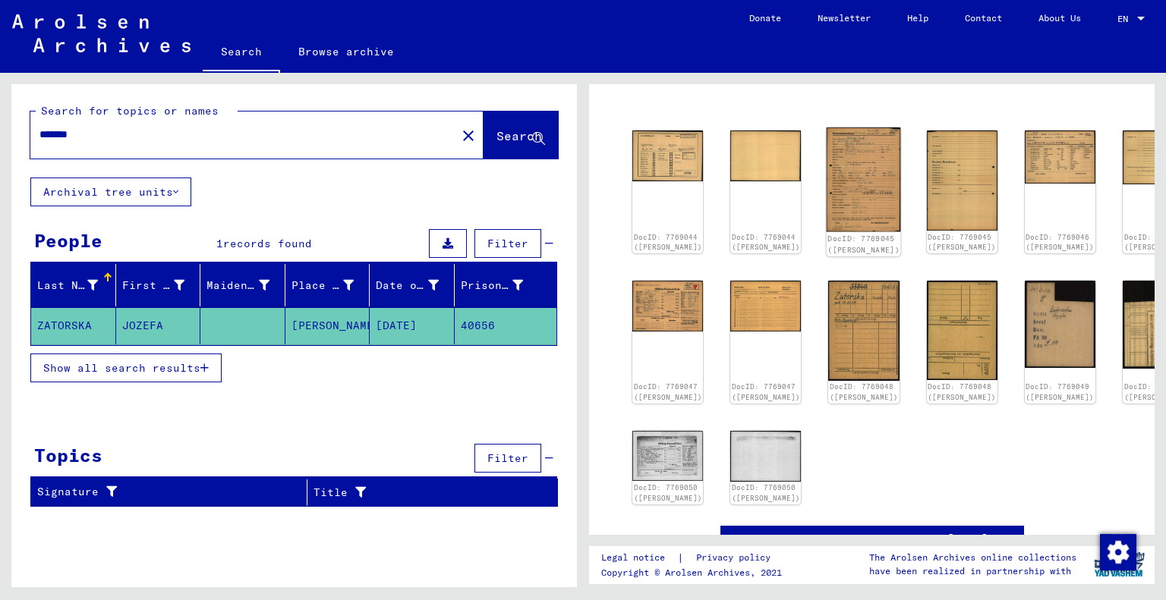
click at [827, 188] on img at bounding box center [864, 180] width 74 height 104
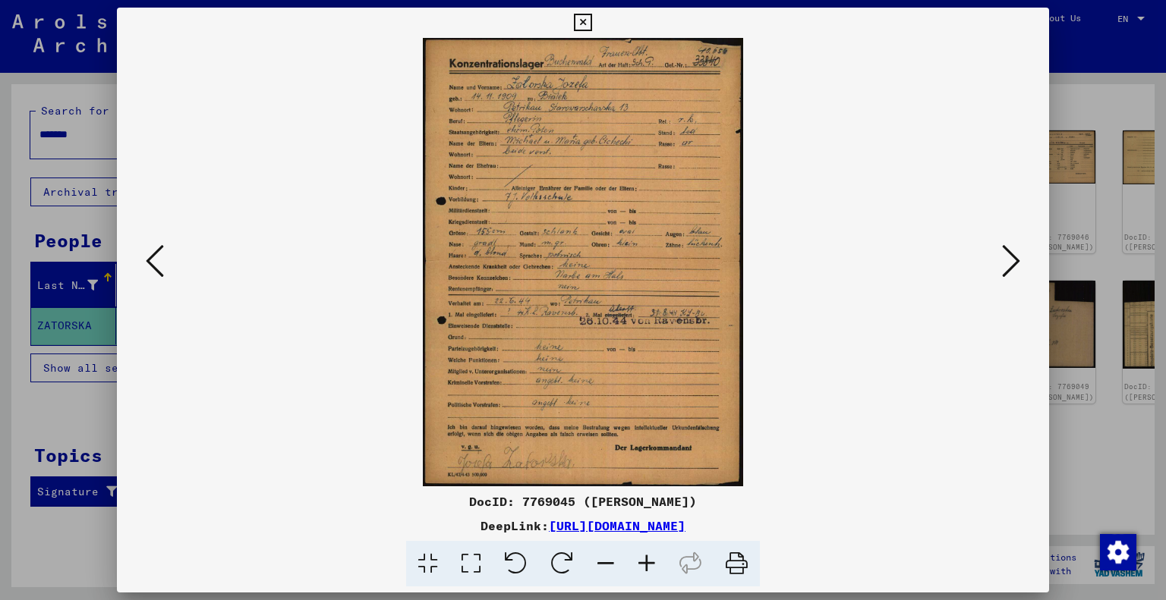
click at [647, 571] on icon at bounding box center [646, 564] width 41 height 46
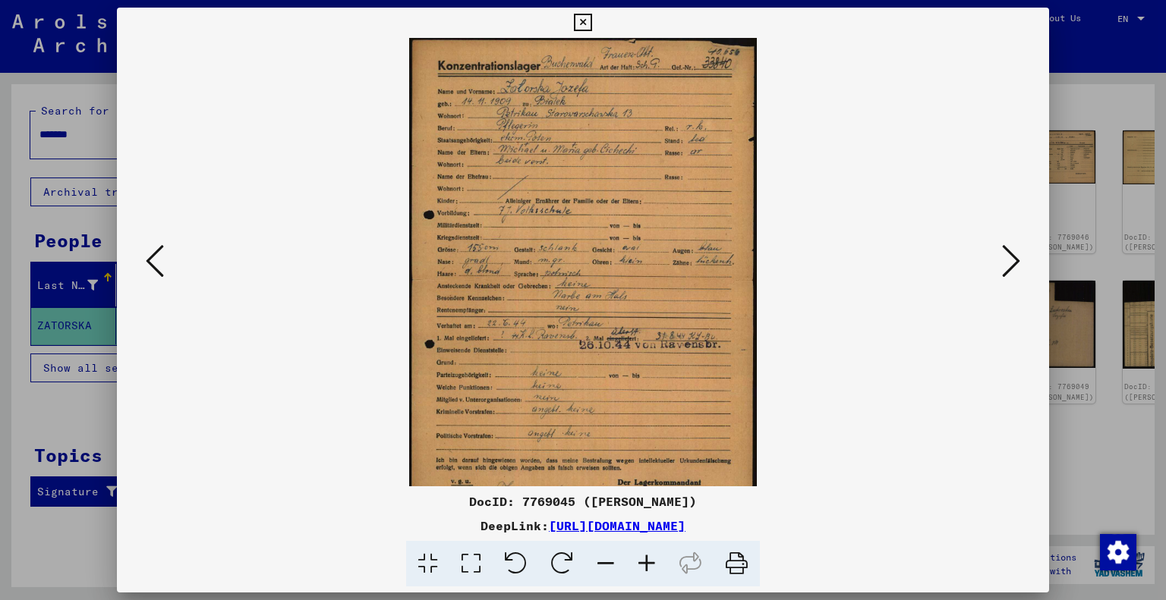
click at [647, 571] on icon at bounding box center [646, 564] width 41 height 46
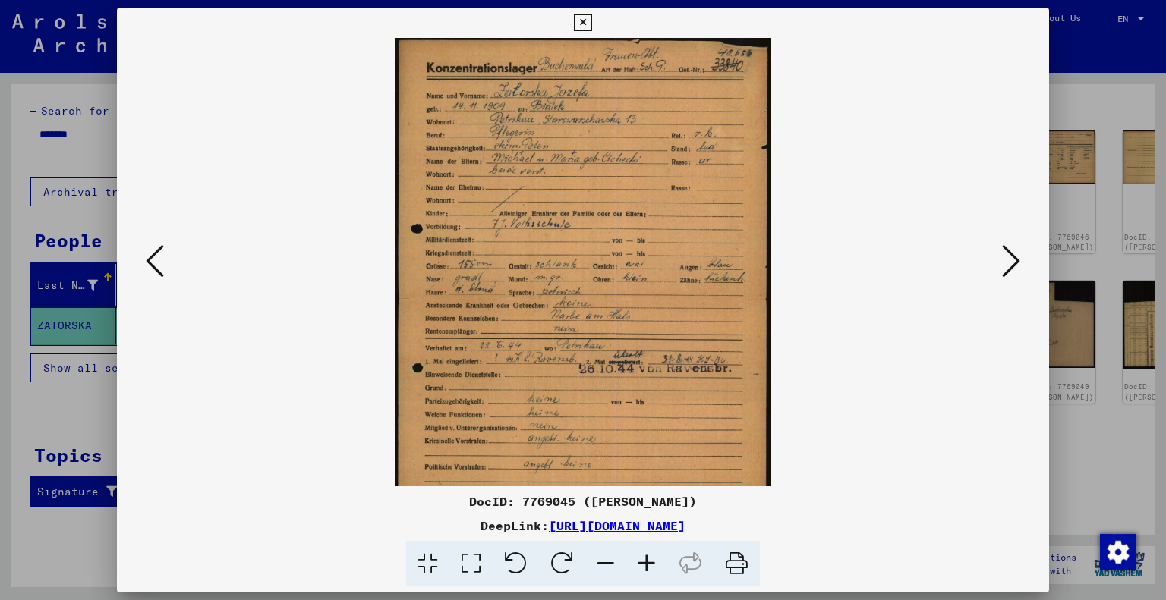
click at [647, 571] on icon at bounding box center [646, 564] width 41 height 46
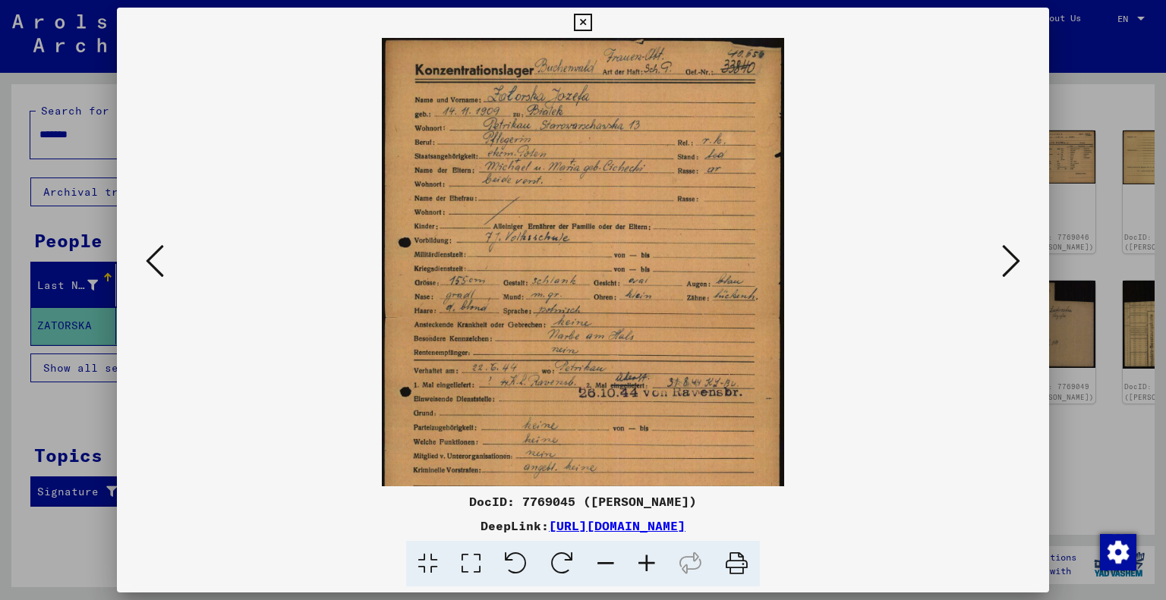
click at [647, 571] on icon at bounding box center [646, 564] width 41 height 46
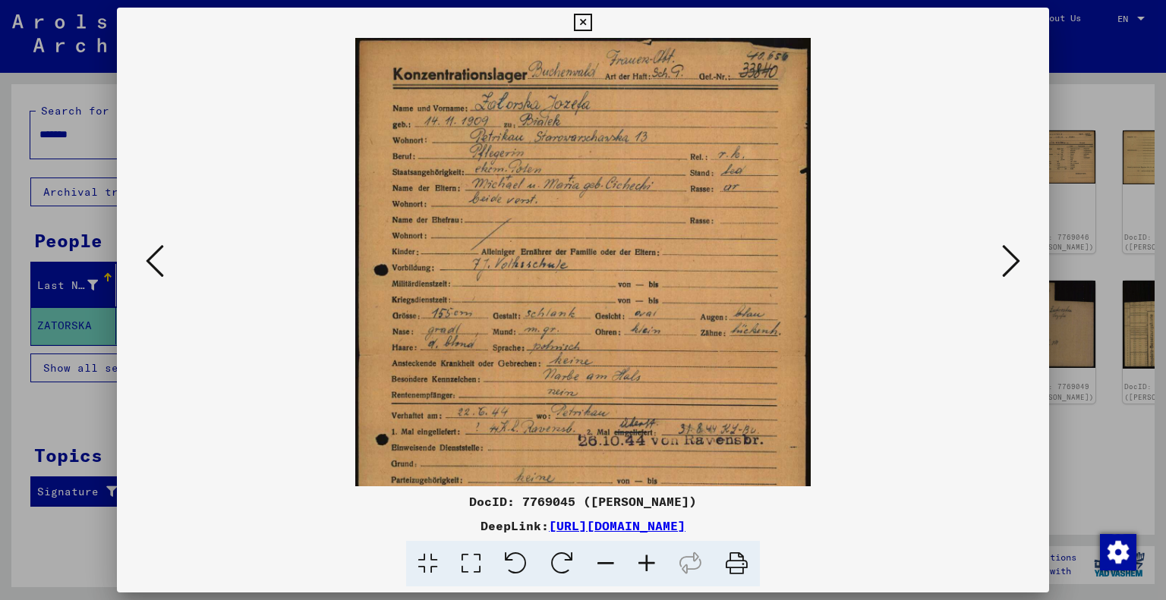
click at [647, 571] on icon at bounding box center [646, 564] width 41 height 46
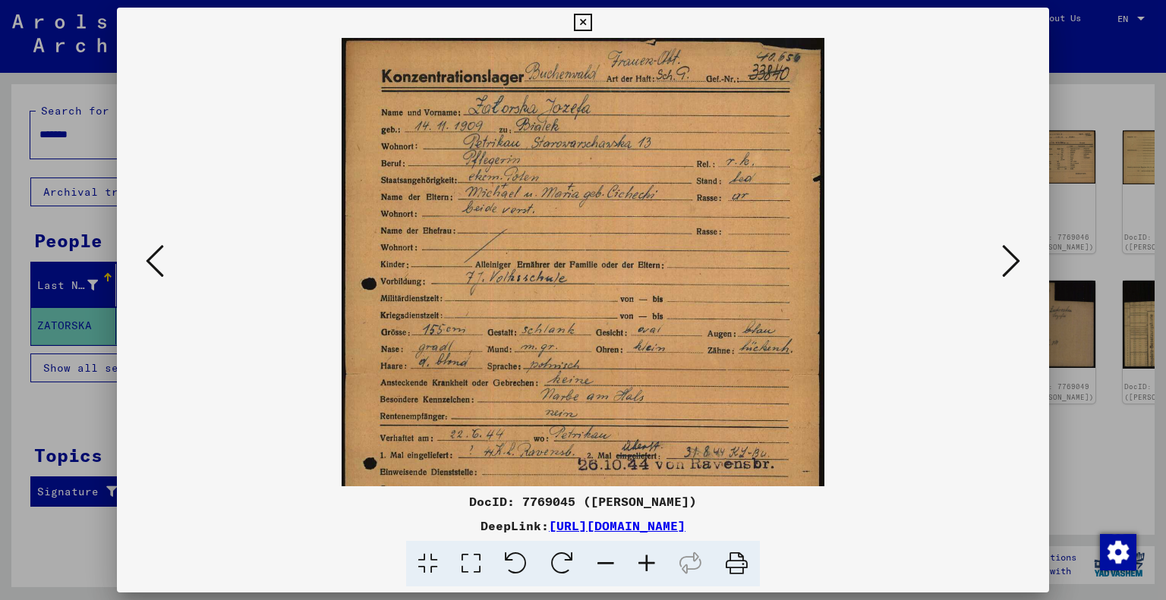
click at [647, 571] on icon at bounding box center [646, 564] width 41 height 46
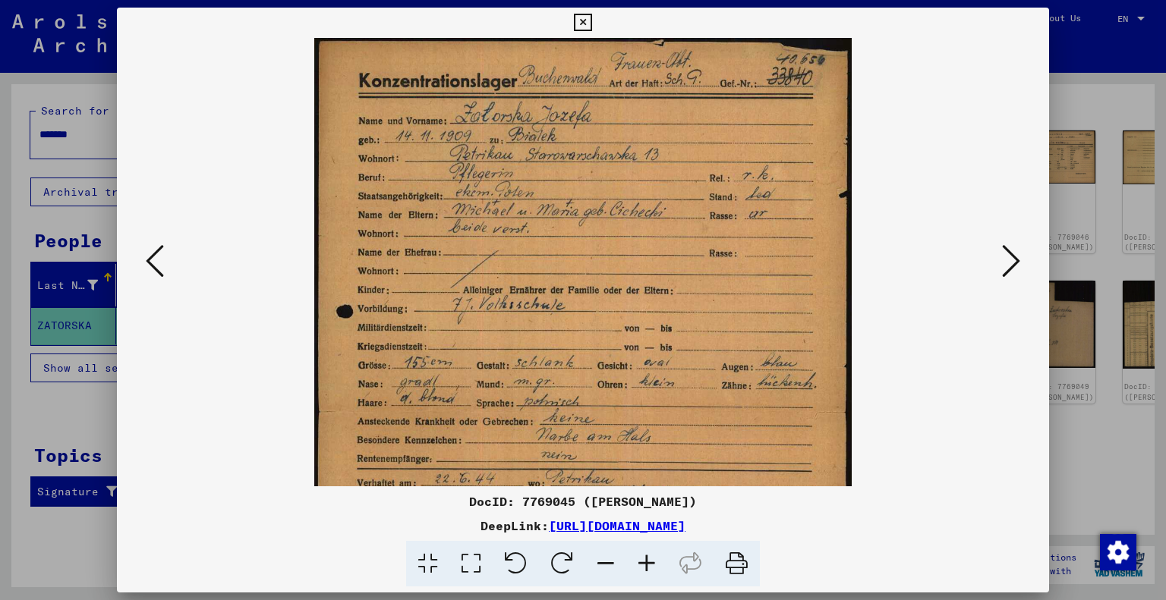
click at [647, 571] on icon at bounding box center [646, 564] width 41 height 46
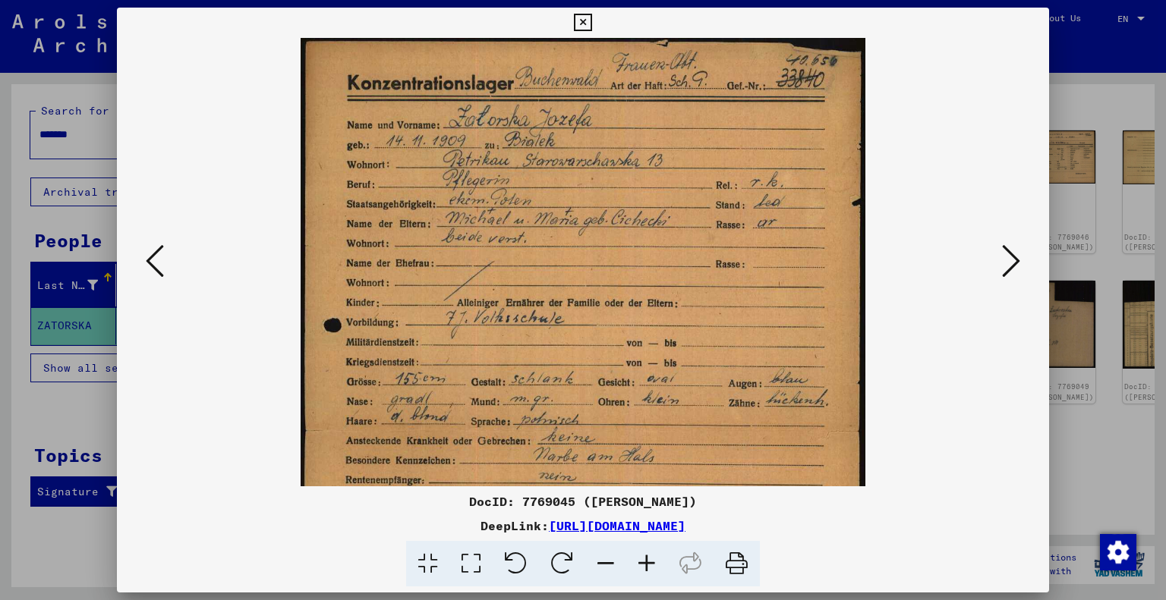
click at [647, 571] on icon at bounding box center [646, 564] width 41 height 46
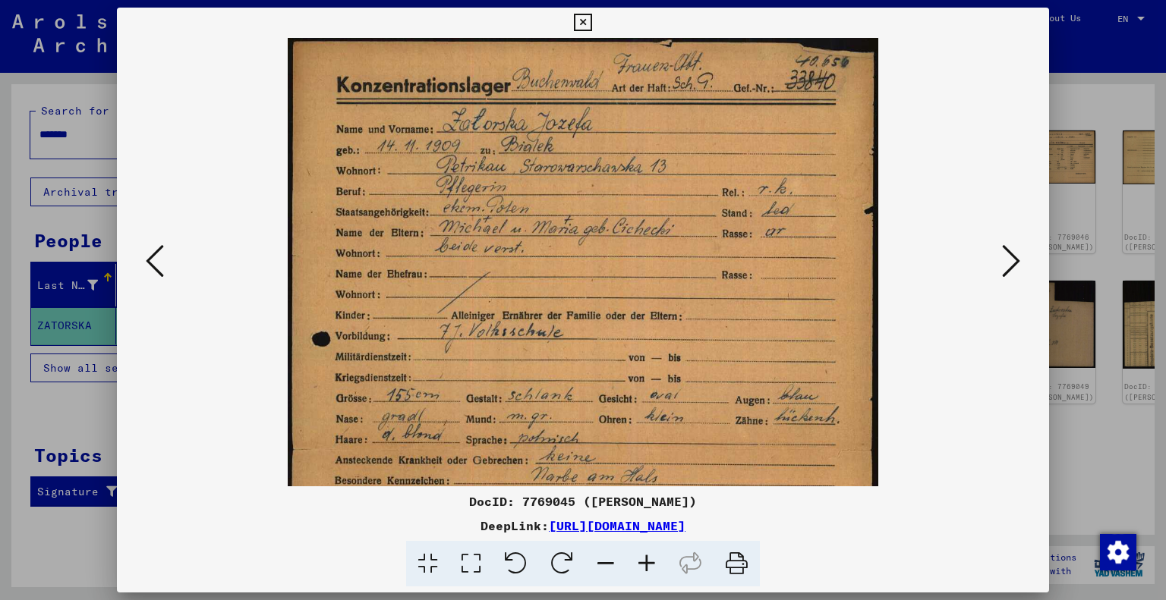
click at [647, 571] on icon at bounding box center [646, 564] width 41 height 46
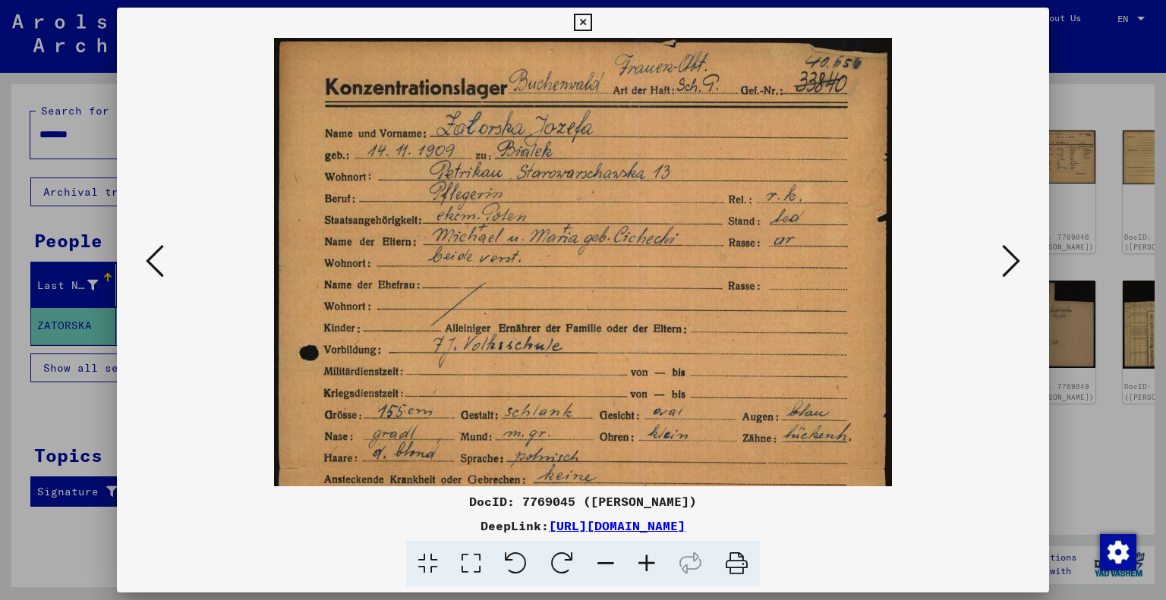
click at [647, 571] on icon at bounding box center [646, 564] width 41 height 46
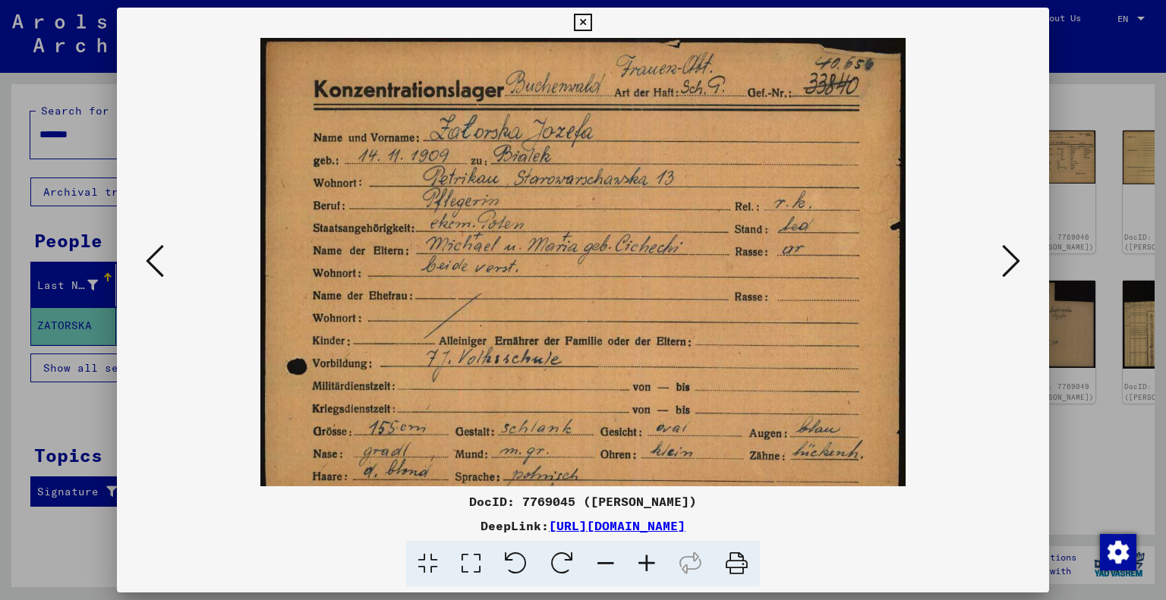
click at [647, 571] on icon at bounding box center [646, 564] width 41 height 46
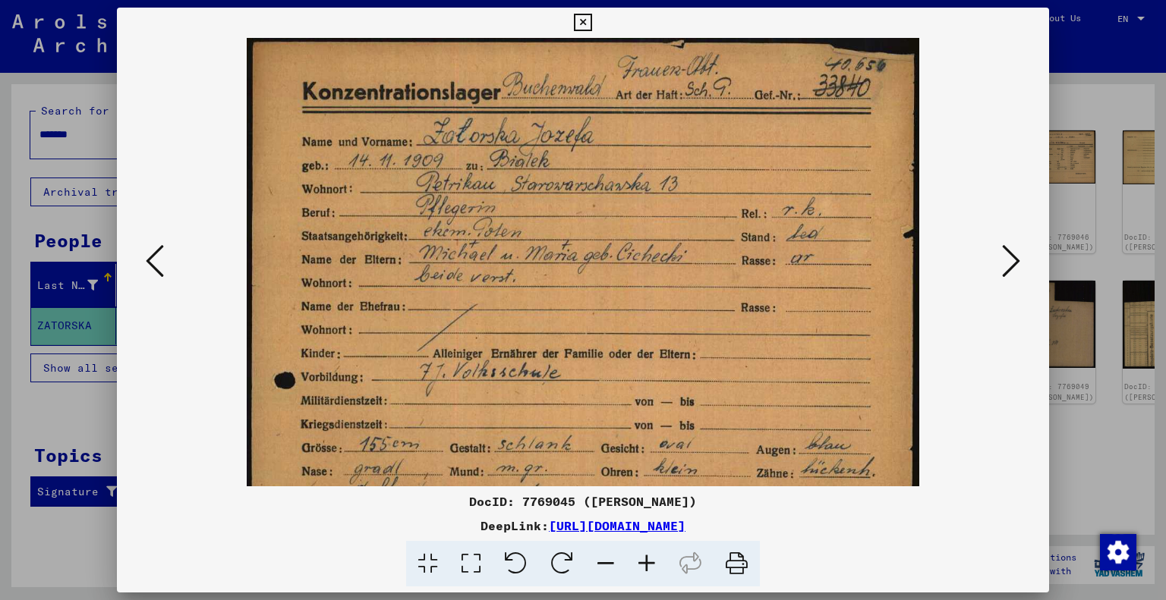
click at [647, 571] on icon at bounding box center [646, 564] width 41 height 46
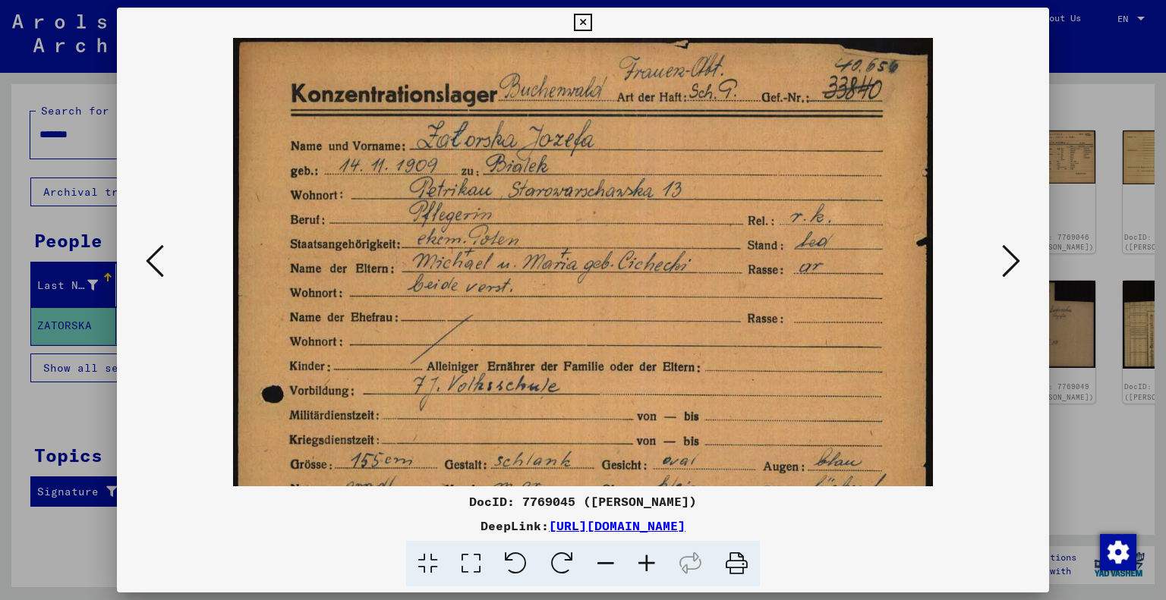
click at [647, 571] on icon at bounding box center [646, 564] width 41 height 46
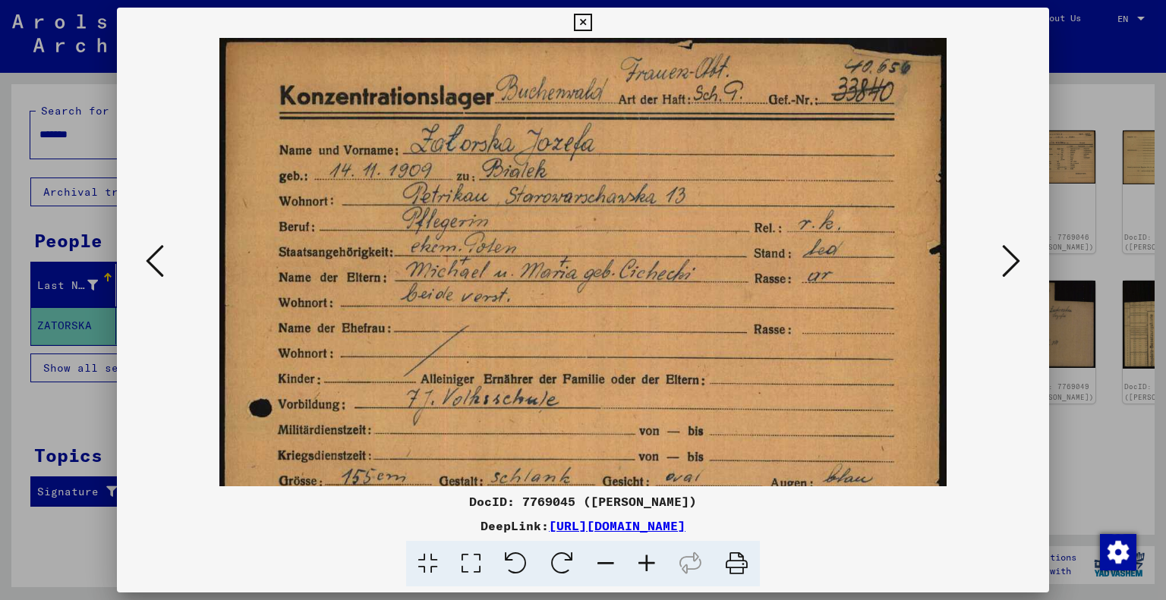
click at [647, 571] on icon at bounding box center [646, 564] width 41 height 46
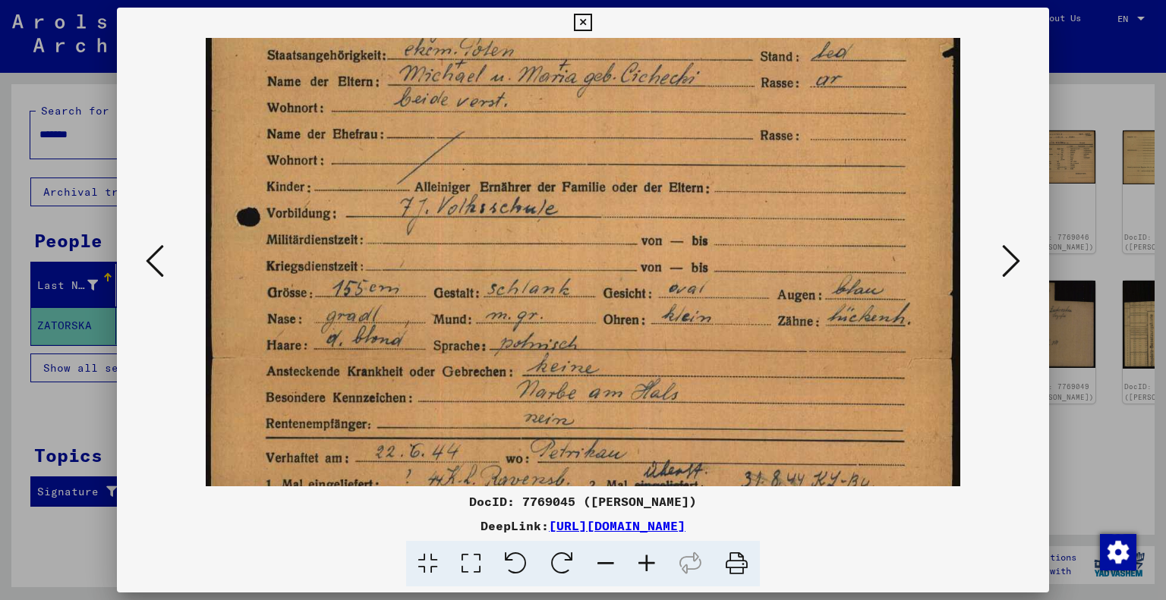
drag, startPoint x: 652, startPoint y: 347, endPoint x: 635, endPoint y: 140, distance: 207.2
click at [635, 140] on img at bounding box center [583, 361] width 754 height 1056
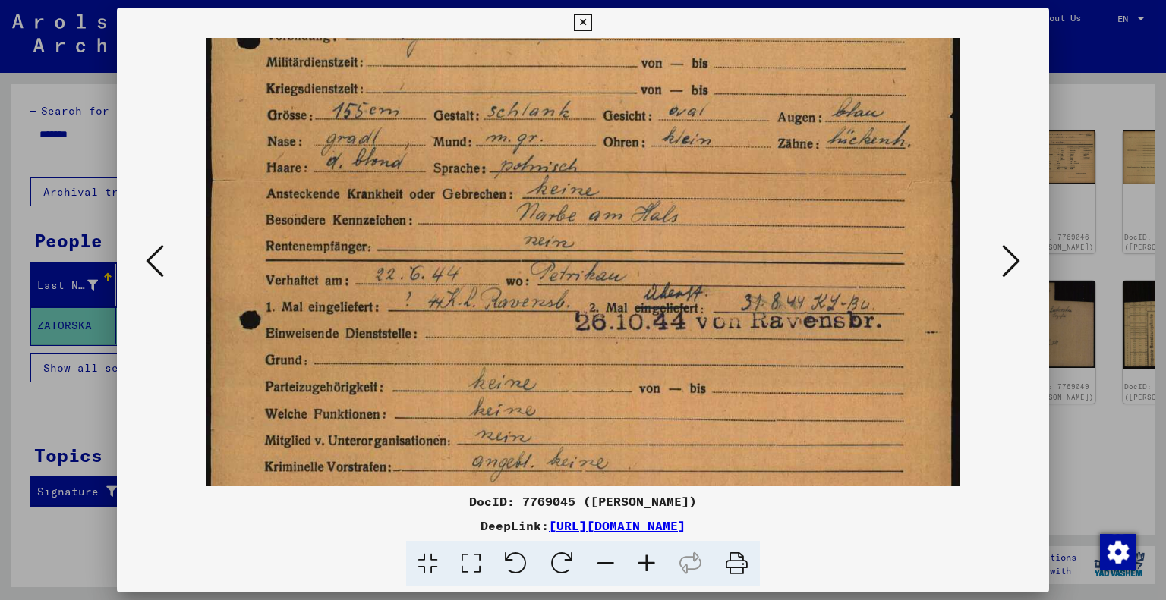
scroll to position [409, 0]
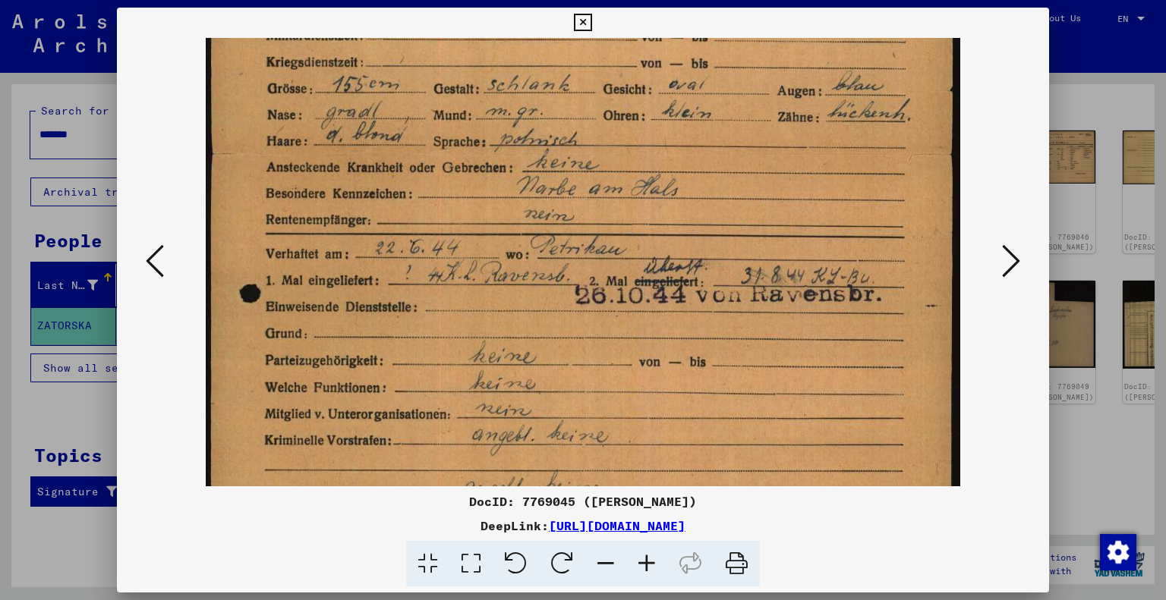
drag, startPoint x: 644, startPoint y: 359, endPoint x: 644, endPoint y: 163, distance: 195.9
click at [644, 163] on img at bounding box center [583, 157] width 754 height 1056
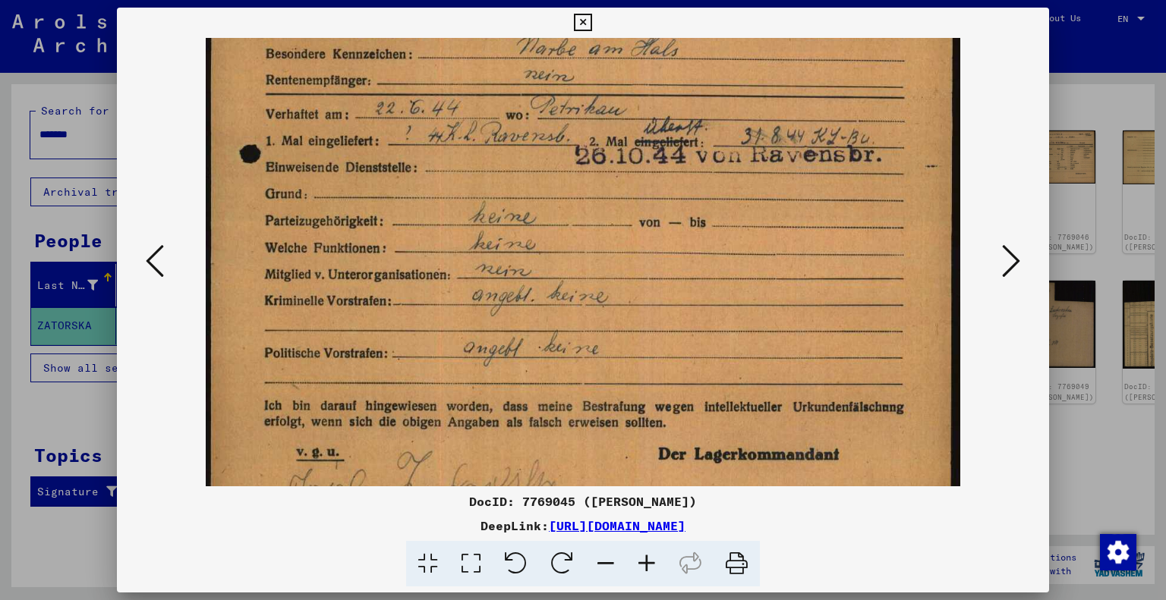
scroll to position [568, 0]
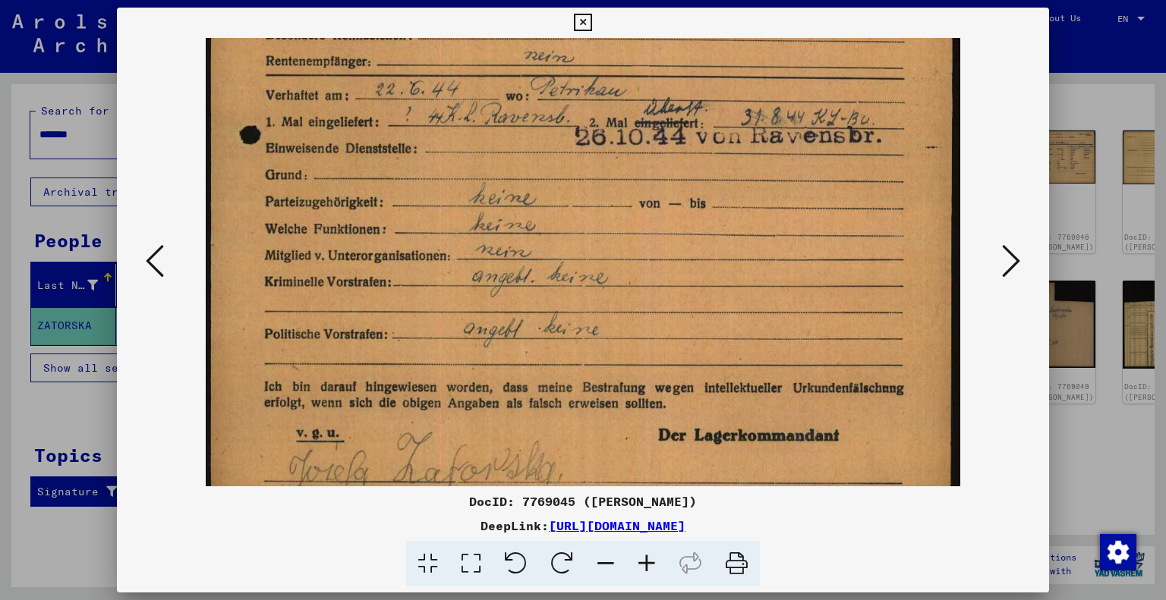
drag, startPoint x: 637, startPoint y: 339, endPoint x: 672, endPoint y: 181, distance: 161.7
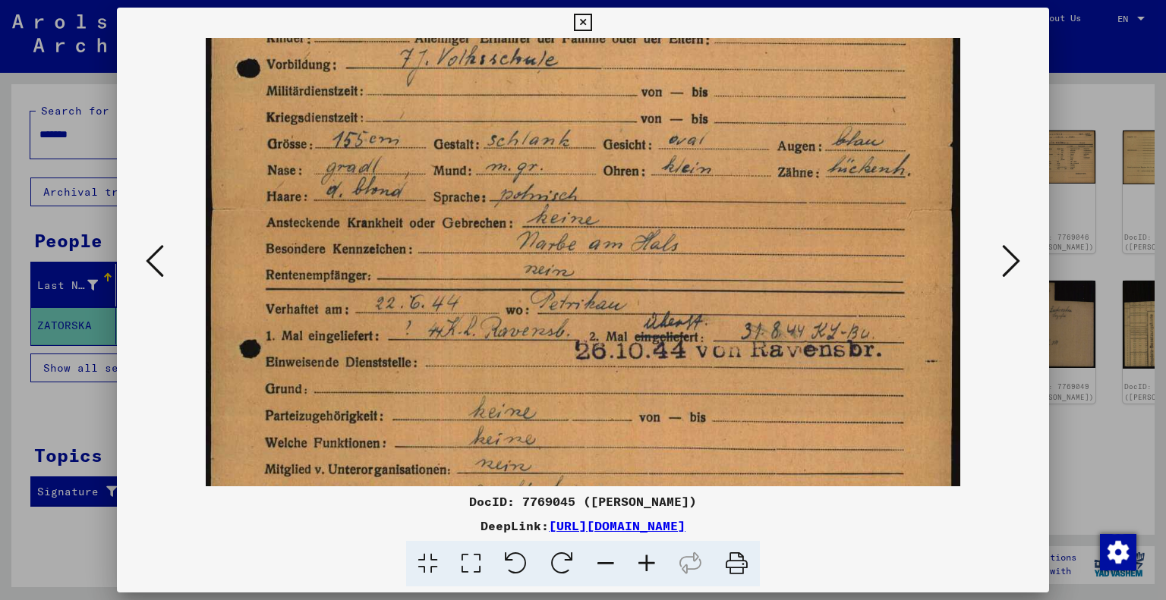
drag, startPoint x: 673, startPoint y: 342, endPoint x: 661, endPoint y: 479, distance: 137.9
click at [673, 534] on div "DocID: 7769045 ([PERSON_NAME]) DeepLink: [URL][DOMAIN_NAME]" at bounding box center [583, 298] width 933 height 580
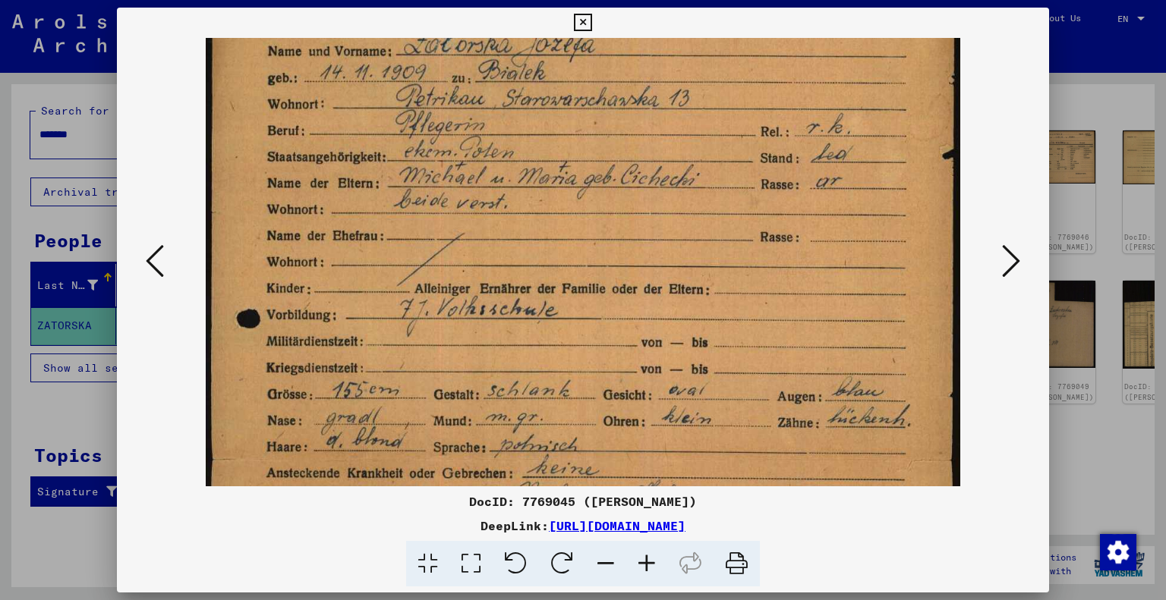
scroll to position [7, 0]
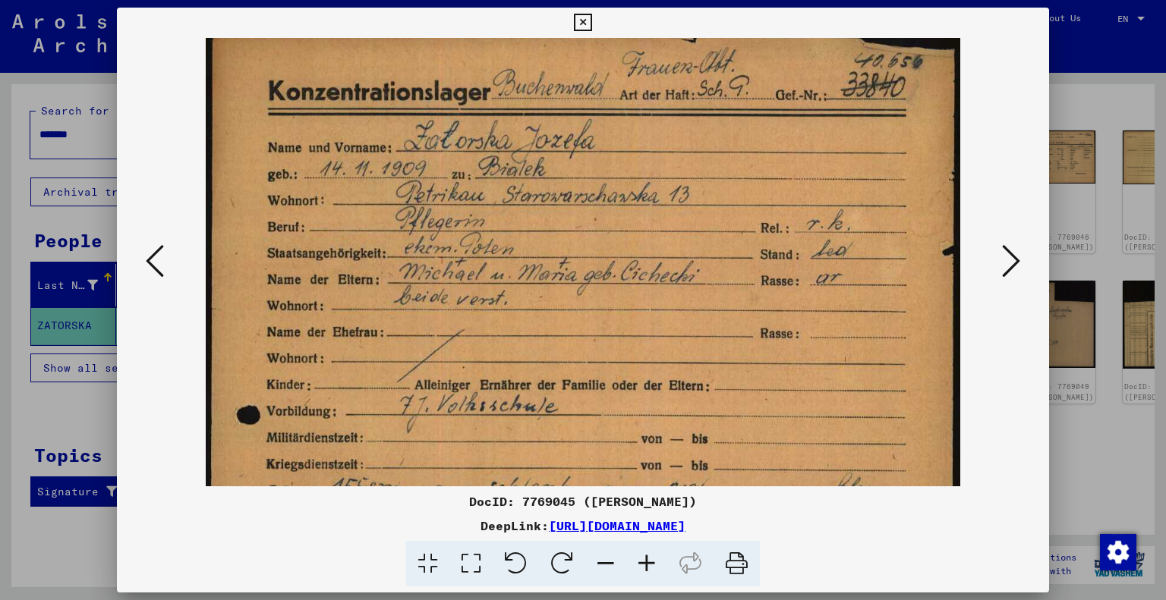
drag, startPoint x: 647, startPoint y: 183, endPoint x: 651, endPoint y: 496, distance: 312.8
click at [659, 515] on div "DocID: 7769045 ([PERSON_NAME]) DeepLink: [URL][DOMAIN_NAME]" at bounding box center [583, 298] width 933 height 580
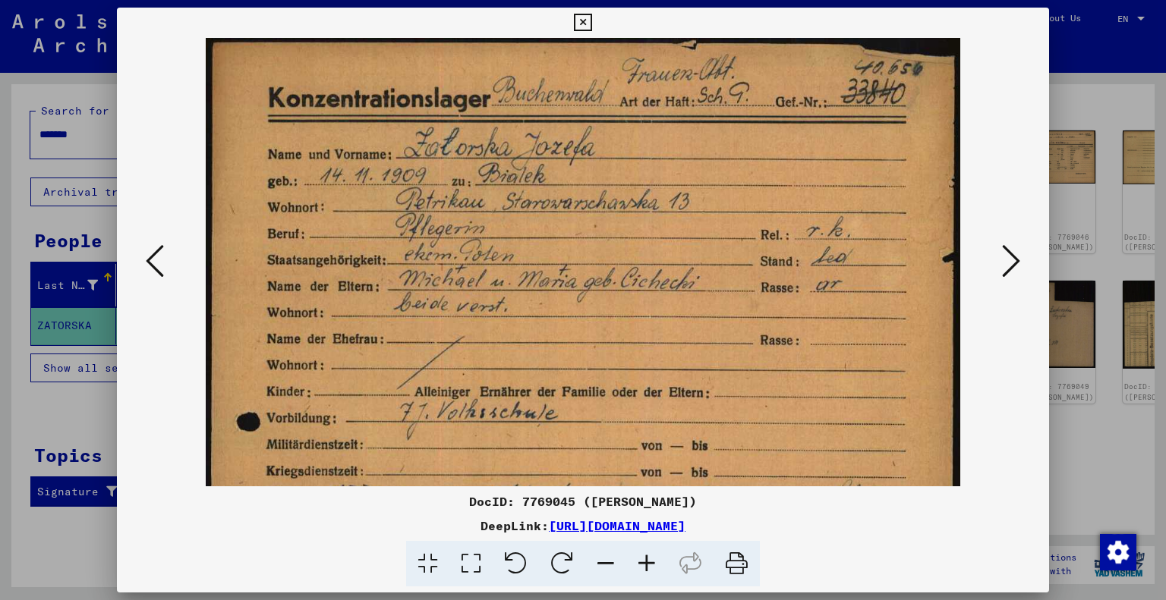
drag, startPoint x: 625, startPoint y: 208, endPoint x: 630, endPoint y: 303, distance: 95.0
click at [630, 303] on img at bounding box center [583, 566] width 754 height 1056
click at [581, 24] on icon at bounding box center [582, 23] width 17 height 18
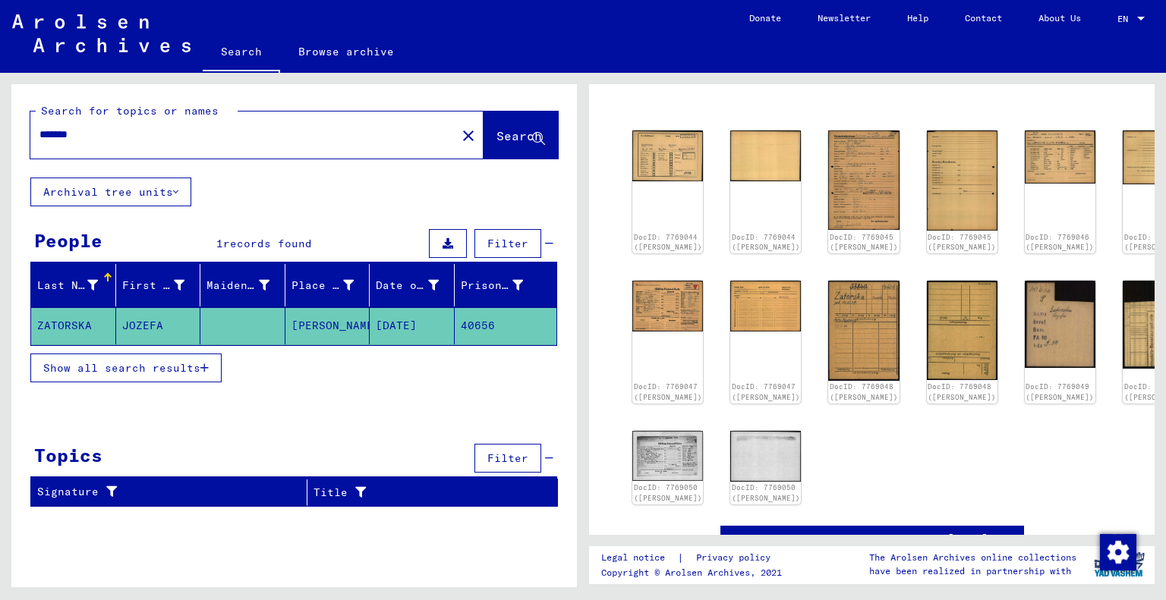
drag, startPoint x: 462, startPoint y: 373, endPoint x: 351, endPoint y: 370, distance: 110.9
click at [351, 370] on div "Show all search results" at bounding box center [293, 368] width 527 height 44
